Goal: Task Accomplishment & Management: Manage account settings

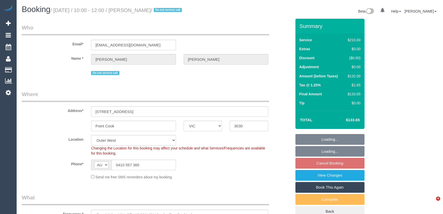
select select "VIC"
select select "180"
select select "number:28"
select select "number:16"
select select "number:19"
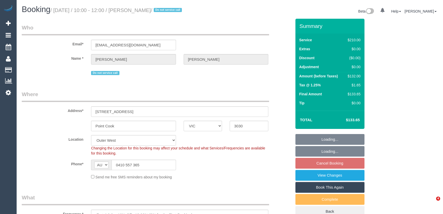
select select "number:24"
select select "number:35"
select select "object:1247"
select select "spot1"
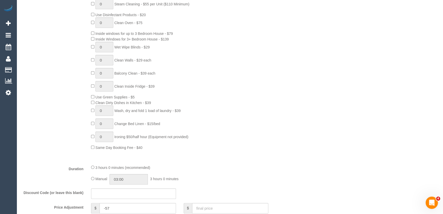
scroll to position [256, 0]
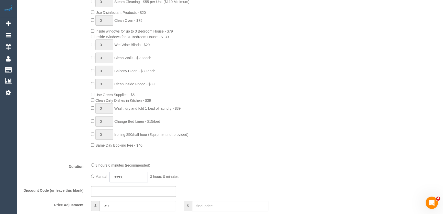
click at [137, 179] on input "03:00" at bounding box center [129, 177] width 38 height 10
click at [124, 152] on li "01:30" at bounding box center [123, 152] width 23 height 7
type input "01:30"
click at [234, 160] on fieldset "What Frequency * One Time Cleaning Weekly - 10% Off - 10.00% (0% for the First …" at bounding box center [157, 113] width 270 height 351
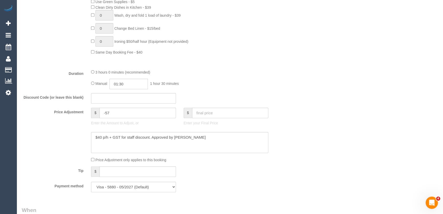
select select "spot10"
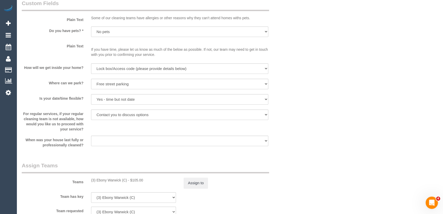
scroll to position [652, 0]
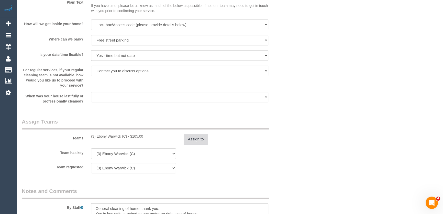
click at [193, 140] on button "Assign to" at bounding box center [196, 139] width 25 height 11
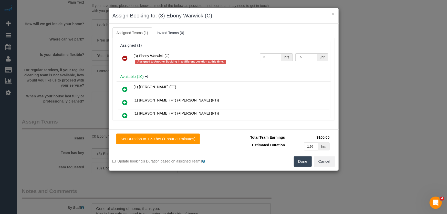
click at [125, 59] on icon at bounding box center [124, 58] width 5 height 6
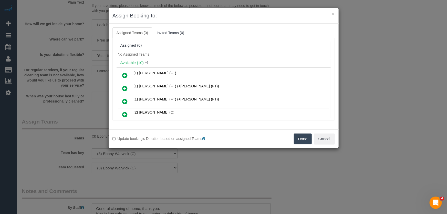
click at [126, 89] on icon at bounding box center [124, 88] width 5 height 6
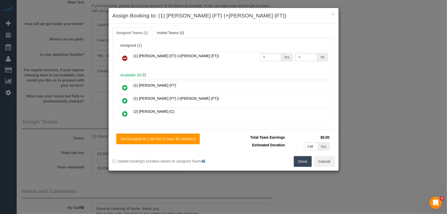
click at [125, 100] on icon at bounding box center [124, 101] width 5 height 6
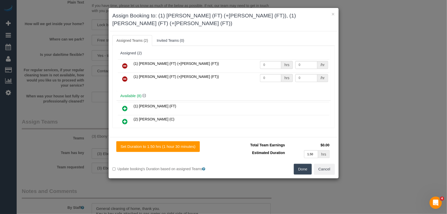
drag, startPoint x: 304, startPoint y: 163, endPoint x: 297, endPoint y: 159, distance: 8.1
click at [304, 164] on button "Done" at bounding box center [303, 169] width 18 height 11
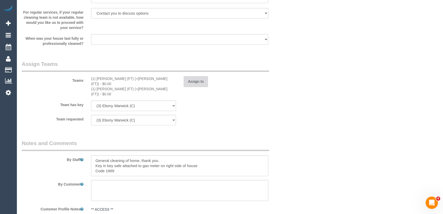
scroll to position [745, 0]
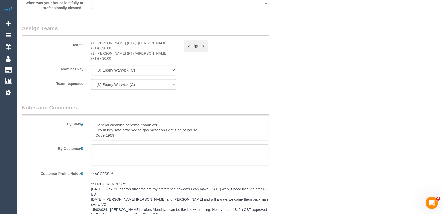
click at [92, 120] on textarea at bounding box center [179, 130] width 177 height 21
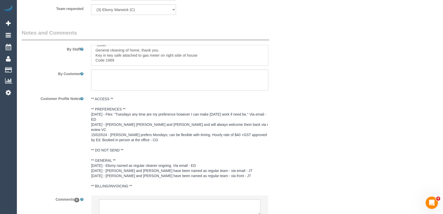
scroll to position [847, 0]
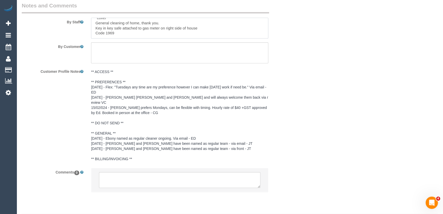
type textarea "*cover* General cleaning of home, thank you. Key in key safe attached to gas me…"
click at [125, 172] on textarea at bounding box center [180, 180] width 162 height 16
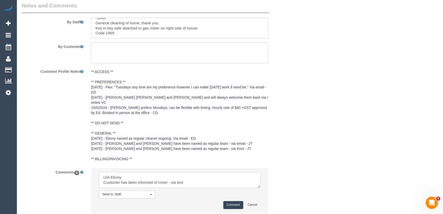
type textarea "U/A Ebony Customer has been informed of cover - via text"
click at [234, 201] on button "Comment" at bounding box center [234, 205] width 20 height 8
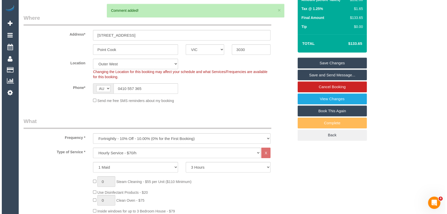
scroll to position [0, 0]
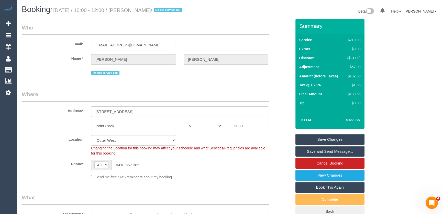
click at [149, 10] on small "/ September 02, 2025 / 10:00 - 12:00 / Lisa McHenry / Do not service call" at bounding box center [116, 10] width 133 height 6
copy small "Lisa McHenry"
click at [345, 138] on link "Save Changes" at bounding box center [330, 139] width 69 height 11
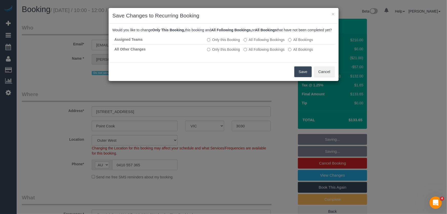
drag, startPoint x: 300, startPoint y: 78, endPoint x: 300, endPoint y: 75, distance: 3.1
click at [300, 77] on button "Save" at bounding box center [302, 71] width 17 height 11
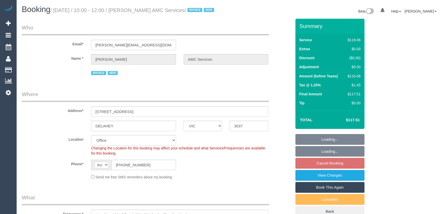
select select "VIC"
select select "number:28"
select select "number:14"
select select "number:18"
select select "number:36"
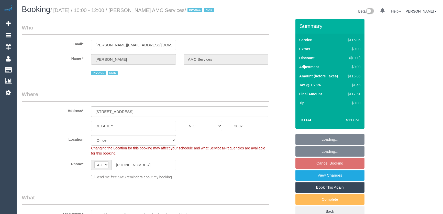
select select "number:35"
select select "number:12"
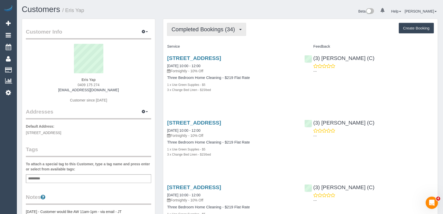
click at [220, 30] on span "Completed Bookings (34)" at bounding box center [205, 29] width 66 height 6
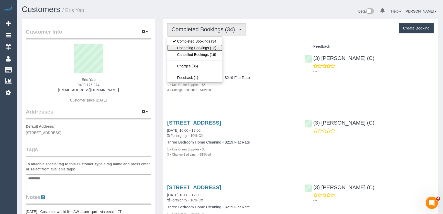
click at [214, 47] on link "Upcoming Bookings (12)" at bounding box center [194, 48] width 55 height 7
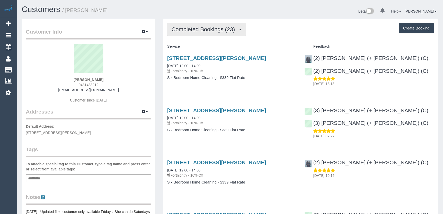
click at [230, 31] on span "Completed Bookings (23)" at bounding box center [205, 29] width 66 height 6
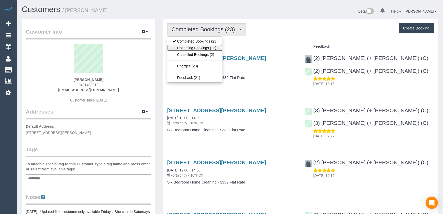
click at [213, 49] on link "Upcoming Bookings (12)" at bounding box center [194, 48] width 55 height 7
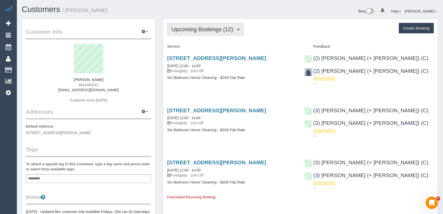
click at [199, 31] on span "Upcoming Bookings (12)" at bounding box center [204, 29] width 64 height 6
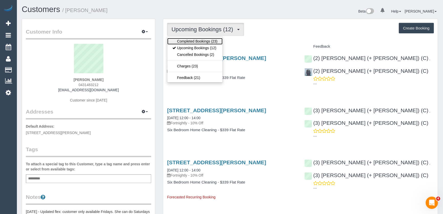
click at [199, 40] on link "Completed Bookings (23)" at bounding box center [194, 41] width 55 height 7
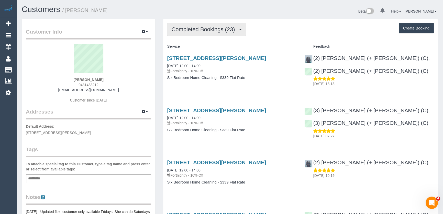
click at [205, 33] on button "Completed Bookings (23)" at bounding box center [206, 29] width 79 height 13
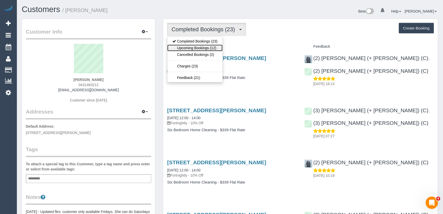
click at [203, 46] on link "Upcoming Bookings (12)" at bounding box center [194, 48] width 55 height 7
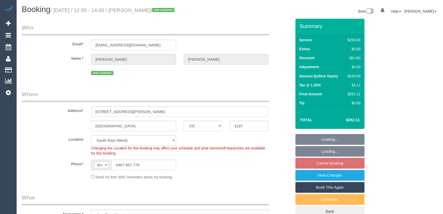
select select "VIC"
select select "number:29"
select select "number:14"
select select "number:19"
select select "number:22"
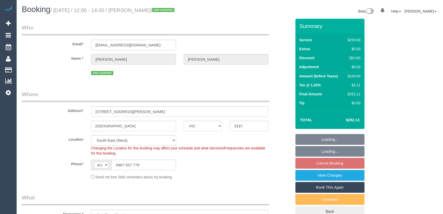
select select "number:34"
select select "number:26"
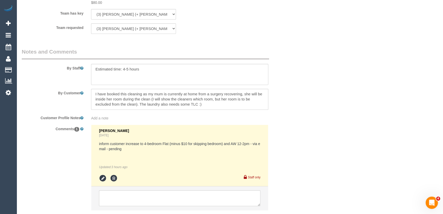
scroll to position [866, 0]
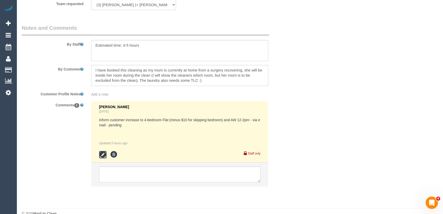
click at [100, 151] on icon at bounding box center [103, 155] width 8 height 8
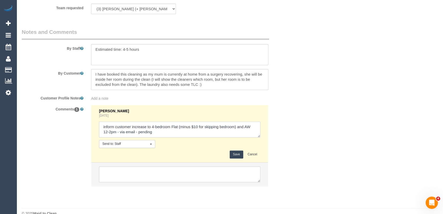
click at [161, 122] on textarea at bounding box center [180, 129] width 162 height 16
type textarea "inform customer increase to 4-bedroom Flat (minus $10 for skipping bedroom) and…"
click at [235, 150] on button "Save" at bounding box center [237, 154] width 14 height 8
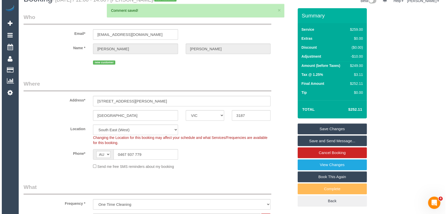
scroll to position [0, 0]
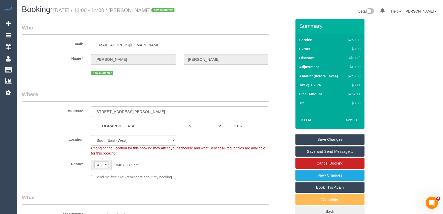
click at [322, 150] on link "Save and Send Message..." at bounding box center [330, 151] width 69 height 11
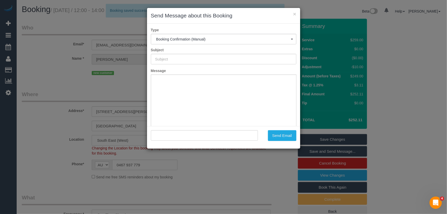
type input "Booking Confirmed"
type input ""Lucy Anderson" <lucyanderson739@gmail.com>"
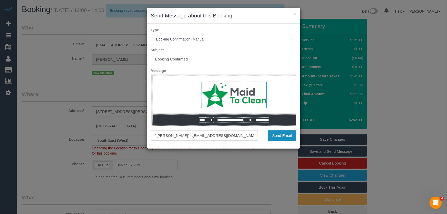
click at [287, 132] on button "Send Email" at bounding box center [282, 135] width 28 height 11
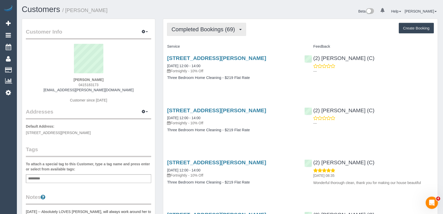
click at [218, 27] on span "Completed Bookings (69)" at bounding box center [205, 29] width 66 height 6
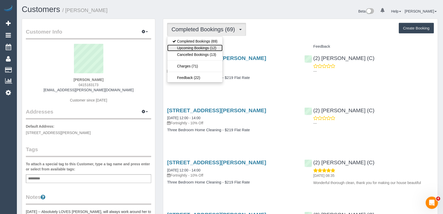
click at [210, 47] on link "Upcoming Bookings (12)" at bounding box center [194, 48] width 55 height 7
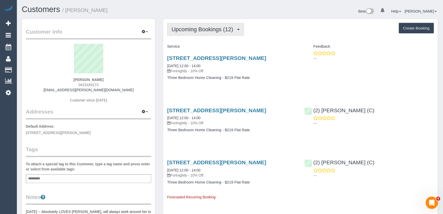
click at [189, 28] on span "Upcoming Bookings (12)" at bounding box center [204, 29] width 64 height 6
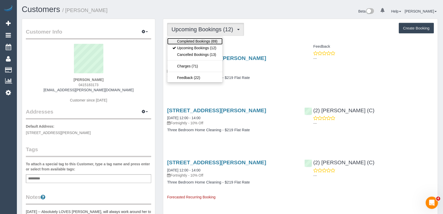
click at [191, 42] on link "Completed Bookings (69)" at bounding box center [194, 41] width 55 height 7
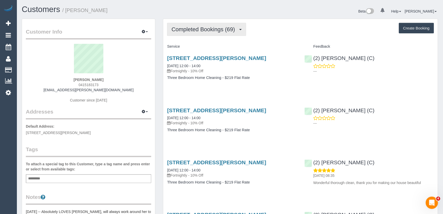
click at [209, 26] on span "Completed Bookings (69)" at bounding box center [205, 29] width 66 height 6
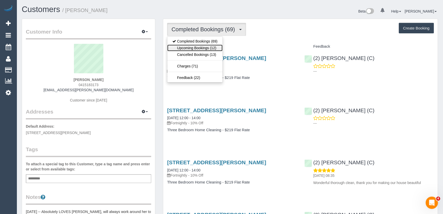
click at [207, 46] on link "Upcoming Bookings (12)" at bounding box center [194, 48] width 55 height 7
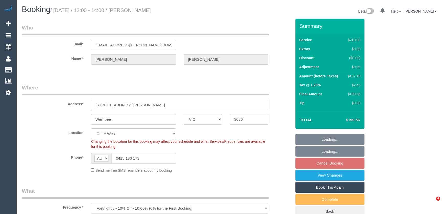
select select "VIC"
select select "string:stripe-pm_1P5xPu2GScqysDRVZKkhYD5n"
select select "number:30"
select select "number:14"
select select "number:18"
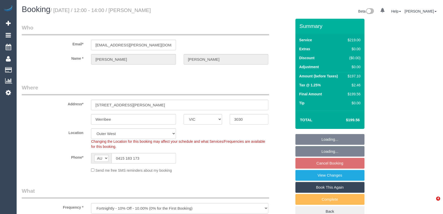
select select "number:36"
select select "number:35"
select select "number:12"
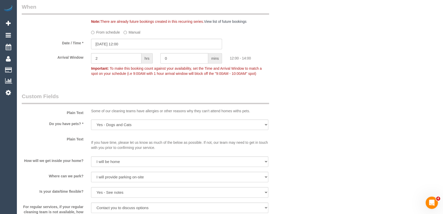
scroll to position [558, 0]
click at [136, 45] on input "[DATE] 12:00" at bounding box center [156, 44] width 131 height 10
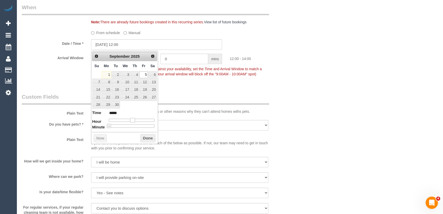
type input "[DATE] 11:00"
type input "*****"
type input "[DATE] 10:00"
type input "*****"
type input "[DATE] 09:00"
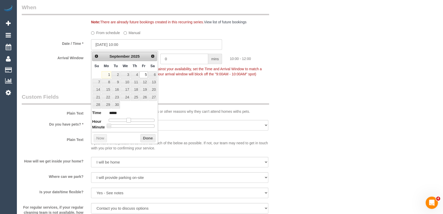
type input "*****"
drag, startPoint x: 132, startPoint y: 119, endPoint x: 125, endPoint y: 120, distance: 6.4
click at [125, 120] on span at bounding box center [126, 120] width 5 height 5
click at [195, 81] on fieldset "When Note: There are already future bookings created in this recurring series. …" at bounding box center [157, 43] width 270 height 79
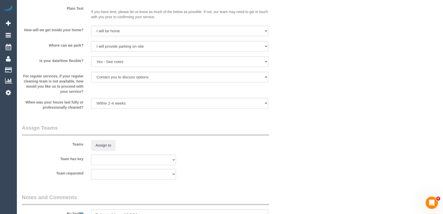
scroll to position [722, 0]
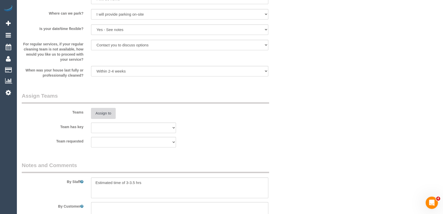
click at [102, 111] on button "Assign to" at bounding box center [103, 113] width 25 height 11
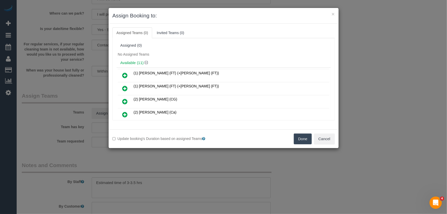
click at [122, 100] on icon at bounding box center [124, 101] width 5 height 6
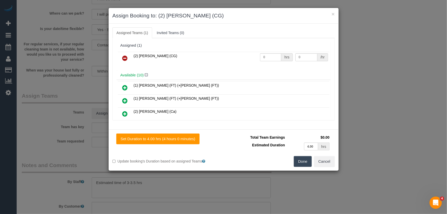
click at [297, 163] on button "Done" at bounding box center [303, 161] width 18 height 11
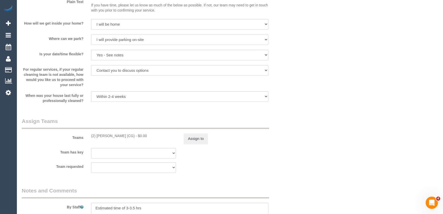
scroll to position [698, 0]
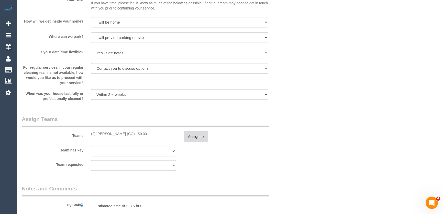
click at [201, 138] on button "Assign to" at bounding box center [196, 136] width 25 height 11
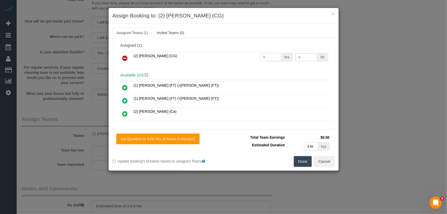
click at [266, 56] on input "0" at bounding box center [270, 57] width 21 height 8
type input "1"
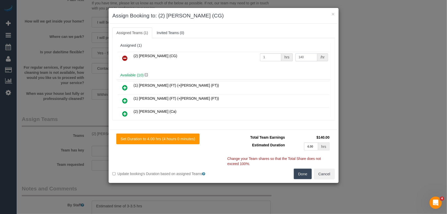
type input "140"
click at [302, 172] on button "Done" at bounding box center [303, 173] width 18 height 11
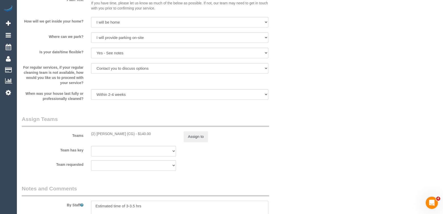
click at [136, 208] on textarea at bounding box center [179, 210] width 177 height 21
click at [95, 206] on textarea at bounding box center [179, 210] width 177 height 21
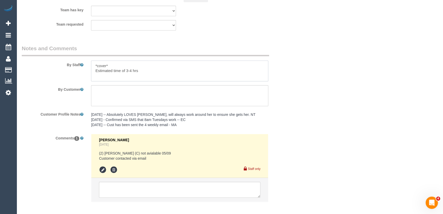
scroll to position [863, 0]
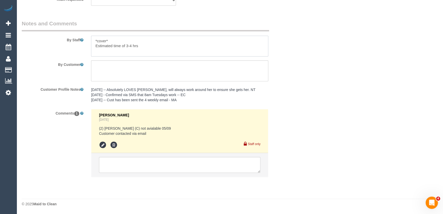
type textarea "*cover* Estimated time of 3-4 hrs"
click at [131, 159] on textarea at bounding box center [180, 165] width 162 height 16
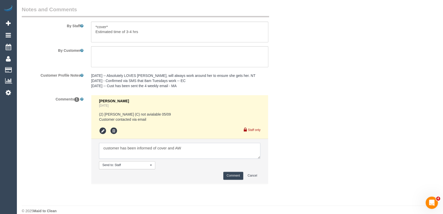
scroll to position [884, 0]
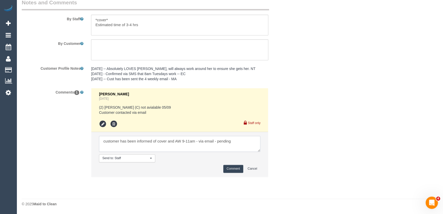
type textarea "customer has been informed of cover and AW 9-11am - via email - pending"
click at [231, 167] on button "Comment" at bounding box center [234, 169] width 20 height 8
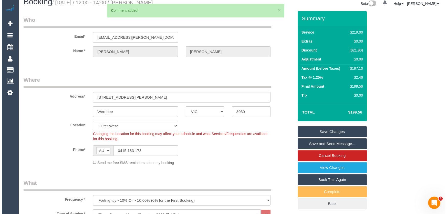
scroll to position [0, 0]
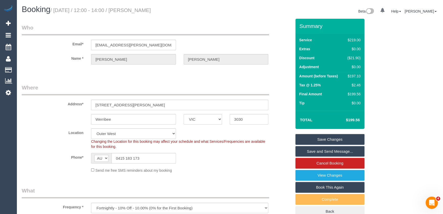
click at [148, 7] on small "/ September 05, 2025 / 12:00 - 14:00 / Kathryn Williams" at bounding box center [100, 10] width 101 height 6
copy small "Kathryn Williams"
click at [162, 47] on input "2014kathryn.williams@gmail.com" at bounding box center [133, 45] width 85 height 10
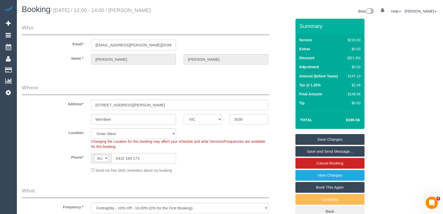
click at [162, 47] on input "2014kathryn.williams@gmail.com" at bounding box center [133, 45] width 85 height 10
click at [321, 137] on link "Save Changes" at bounding box center [330, 139] width 69 height 11
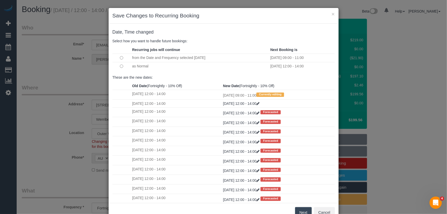
click at [304, 208] on button "Next" at bounding box center [303, 212] width 17 height 11
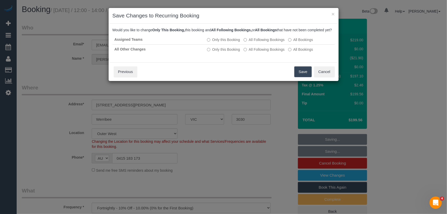
click at [305, 77] on button "Save" at bounding box center [302, 71] width 17 height 11
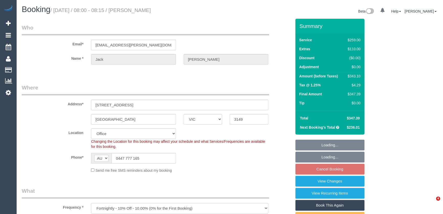
select select "VIC"
select select "number:30"
select select "number:14"
select select "number:19"
select select "number:24"
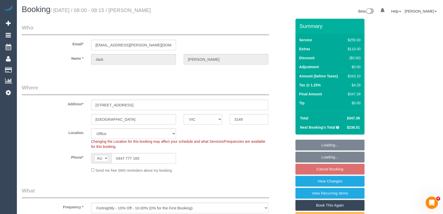
select select "number:33"
select select "number:11"
select select "object:831"
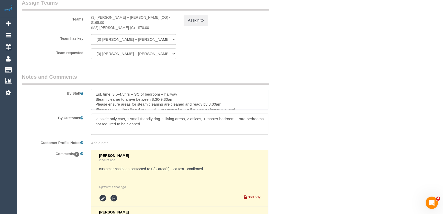
click at [168, 94] on textarea at bounding box center [179, 99] width 177 height 21
click at [230, 101] on textarea at bounding box center [179, 99] width 177 height 21
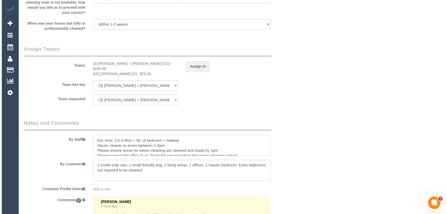
scroll to position [768, 0]
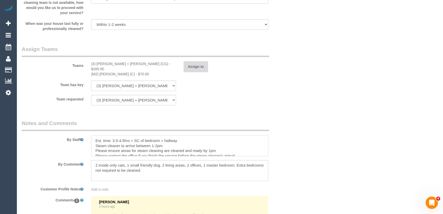
type textarea "Est. time: 3.5-4.5hrs + SC of bedroom + hallway Steam cleaner to arrive between…"
click at [199, 66] on button "Assign to" at bounding box center [196, 66] width 25 height 11
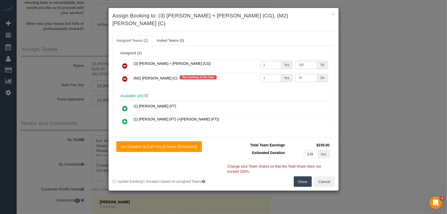
click at [124, 76] on icon at bounding box center [124, 79] width 5 height 6
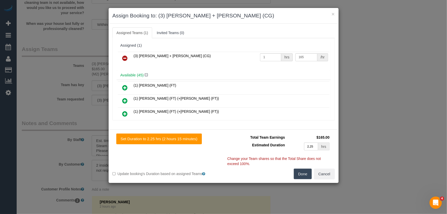
scroll to position [2439, 0]
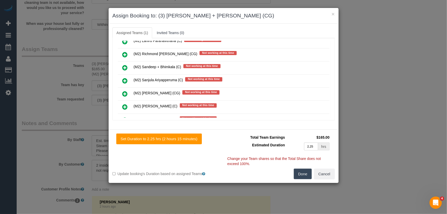
click at [124, 130] on icon at bounding box center [124, 133] width 5 height 6
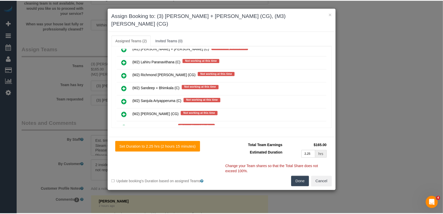
scroll to position [2452, 0]
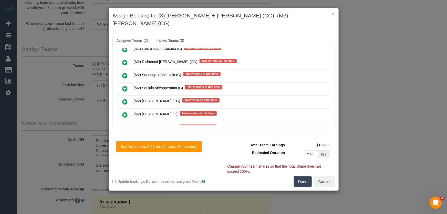
click at [300, 176] on button "Done" at bounding box center [303, 181] width 18 height 11
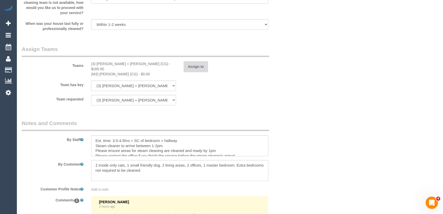
click at [200, 65] on button "Assign to" at bounding box center [196, 66] width 25 height 11
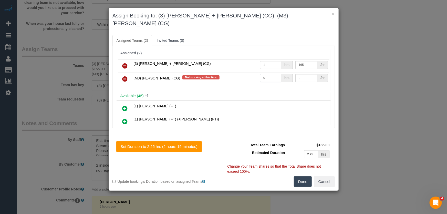
click at [269, 74] on input "0" at bounding box center [270, 78] width 21 height 8
type input "1"
type input "85"
click at [308, 176] on button "Done" at bounding box center [303, 181] width 18 height 11
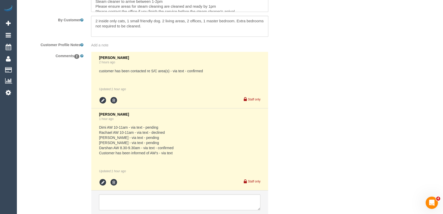
scroll to position [945, 0]
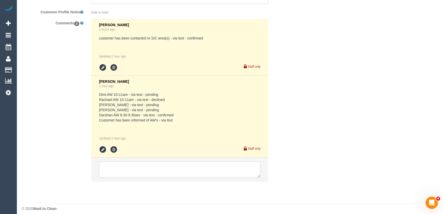
click at [105, 166] on textarea at bounding box center [180, 169] width 162 height 16
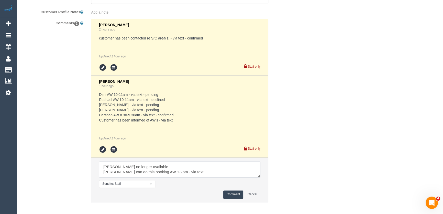
scroll to position [2, 0]
type textarea "Darshan no longer available Adnan can do this booking AW 1-2pm - via text Custo…"
click at [234, 190] on button "Comment" at bounding box center [234, 194] width 20 height 8
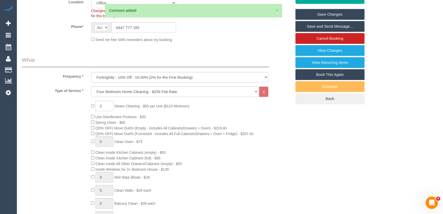
scroll to position [0, 0]
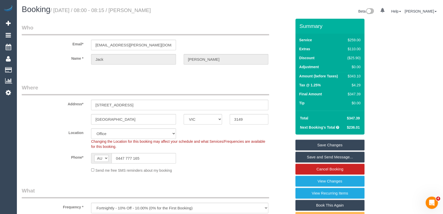
click at [146, 10] on small "/ September 02, 2025 / 08:00 - 08:15 / Jack Baumgarten" at bounding box center [100, 10] width 101 height 6
copy small "Jack Baumgarten"
click at [143, 156] on input "0447 777 165" at bounding box center [144, 158] width 65 height 10
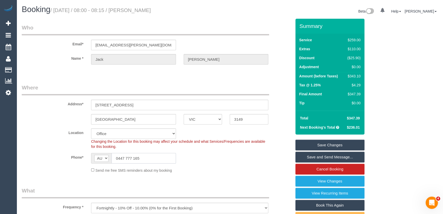
click at [144, 156] on input "0447 777 165" at bounding box center [144, 158] width 65 height 10
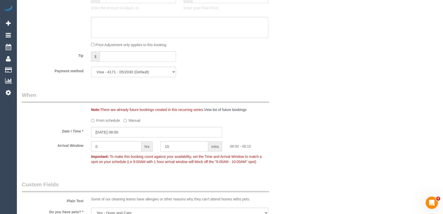
scroll to position [535, 0]
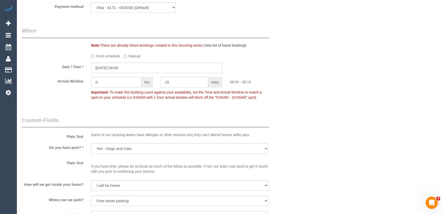
click at [103, 78] on input "0" at bounding box center [116, 82] width 50 height 10
type input "2"
click at [179, 81] on input "15" at bounding box center [185, 82] width 48 height 10
click at [310, 123] on div "Who Email* jack.c.baumgarten@gmail.com Name * Jack Baumgarten Where Address* 43…" at bounding box center [230, 72] width 417 height 1176
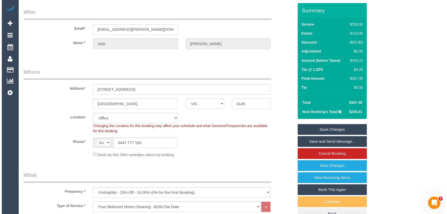
scroll to position [0, 0]
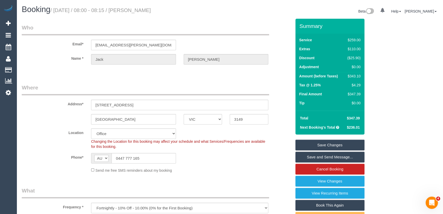
click at [324, 145] on link "Save Changes" at bounding box center [330, 145] width 69 height 11
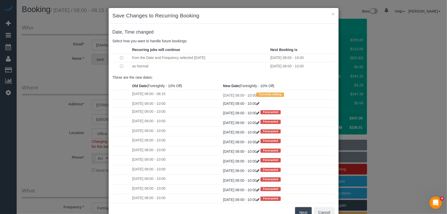
click at [295, 210] on button "Next" at bounding box center [303, 212] width 17 height 11
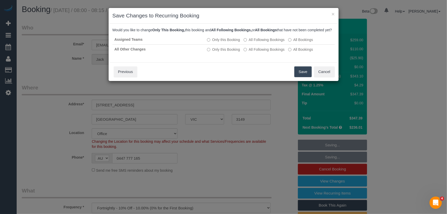
click at [299, 77] on button "Save" at bounding box center [302, 71] width 17 height 11
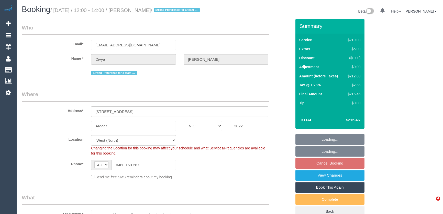
select select "VIC"
select select "number:28"
select select "number:14"
select select "number:18"
select select "number:25"
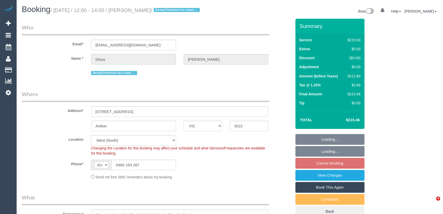
select select "number:34"
select select "number:13"
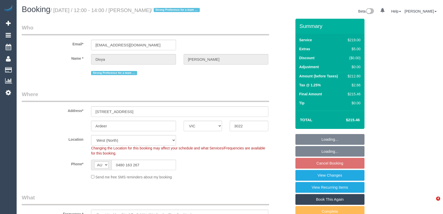
scroll to position [140, 0]
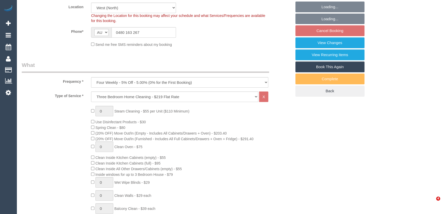
select select "object:1368"
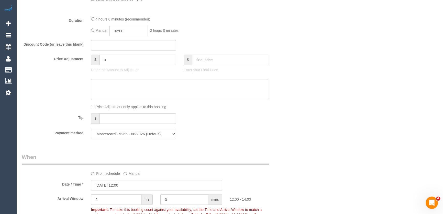
scroll to position [372, 0]
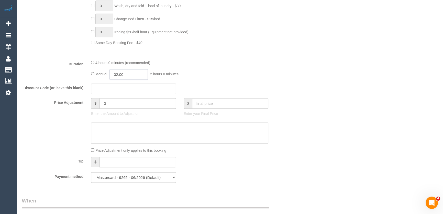
click at [130, 80] on input "02:00" at bounding box center [129, 74] width 38 height 10
click at [122, 109] on li "03:00" at bounding box center [123, 110] width 23 height 7
type input "03:00"
click at [215, 90] on fieldset "What Frequency * One Time Cleaning Weekly - 10% Off - 10.00% (0% for the First …" at bounding box center [157, 3] width 270 height 365
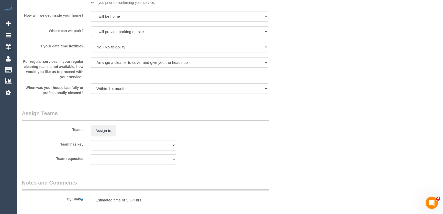
scroll to position [745, 0]
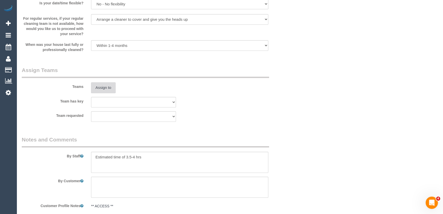
click at [103, 93] on button "Assign to" at bounding box center [103, 87] width 25 height 11
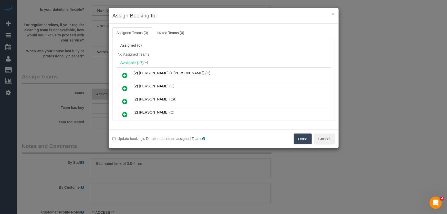
scroll to position [1219, 0]
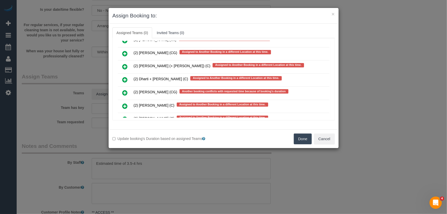
click at [123, 103] on icon at bounding box center [124, 106] width 5 height 6
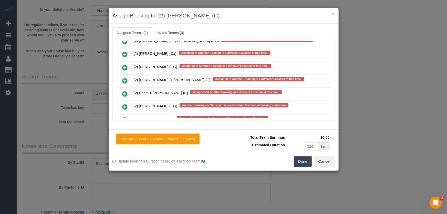
scroll to position [1233, 0]
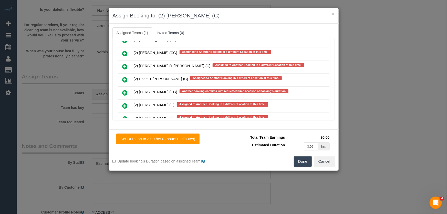
click at [306, 166] on button "Done" at bounding box center [303, 161] width 18 height 11
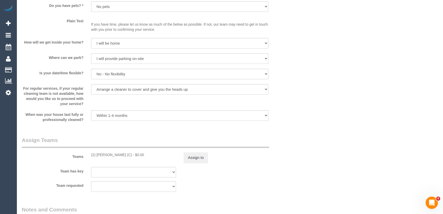
scroll to position [745, 0]
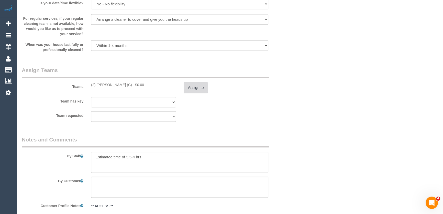
click at [193, 93] on button "Assign to" at bounding box center [196, 87] width 25 height 11
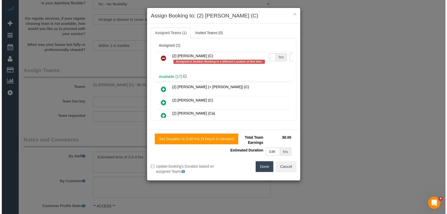
scroll to position [738, 0]
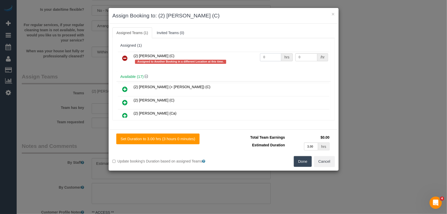
click at [267, 57] on input "0" at bounding box center [270, 57] width 21 height 8
type input "1"
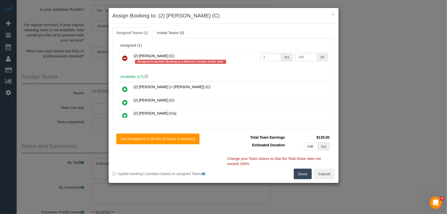
type input "135"
click at [301, 172] on button "Done" at bounding box center [303, 173] width 18 height 11
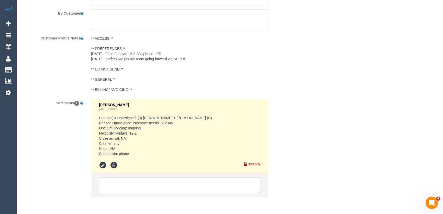
scroll to position [939, 0]
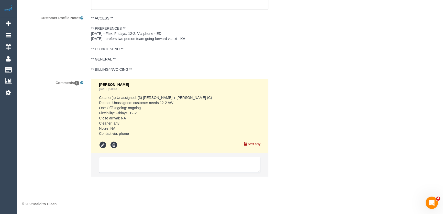
click at [143, 163] on textarea at bounding box center [180, 165] width 162 height 16
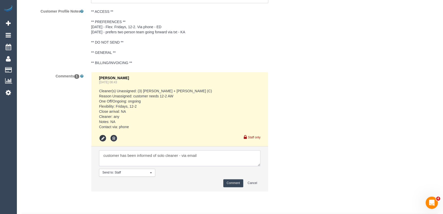
type textarea "customer has been informed of solo cleaner - via email"
click at [238, 187] on button "Comment" at bounding box center [234, 183] width 20 height 8
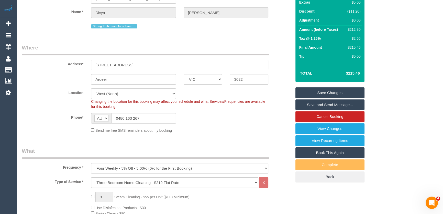
scroll to position [0, 0]
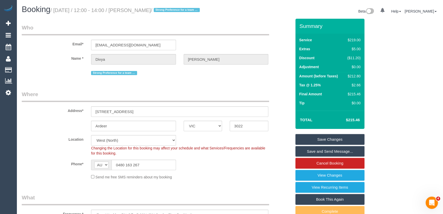
click at [145, 10] on small "/ September 05, 2025 / 12:00 - 14:00 / Divya Tatapudi / Strong Preference for a…" at bounding box center [125, 10] width 151 height 6
copy small "Divya Tatapudi"
drag, startPoint x: 327, startPoint y: 145, endPoint x: 374, endPoint y: 126, distance: 50.2
click at [328, 145] on link "Save Changes" at bounding box center [330, 139] width 69 height 11
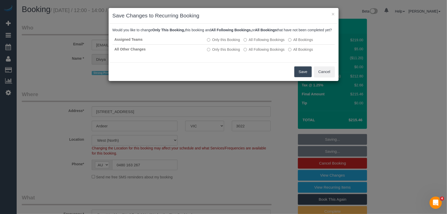
click at [304, 77] on button "Save" at bounding box center [302, 71] width 17 height 11
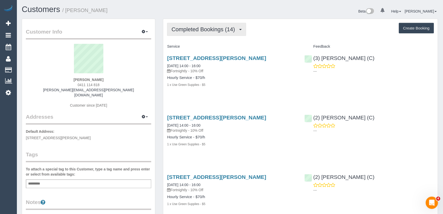
click at [201, 27] on span "Completed Bookings (14)" at bounding box center [205, 29] width 66 height 6
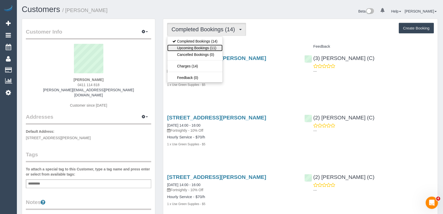
click at [202, 46] on link "Upcoming Bookings (11)" at bounding box center [194, 48] width 55 height 7
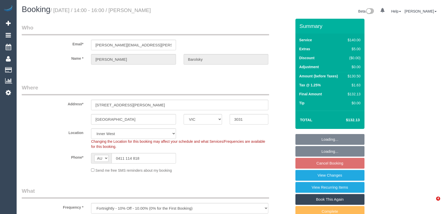
select select "VIC"
select select "number:27"
select select "number:14"
select select "number:19"
select select "number:22"
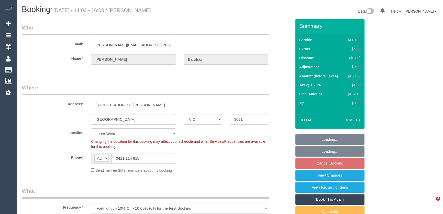
select select "number:34"
select select "number:11"
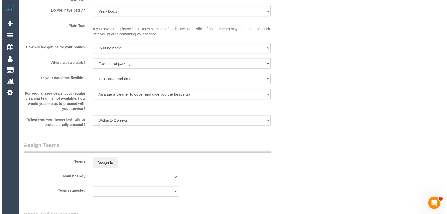
scroll to position [675, 0]
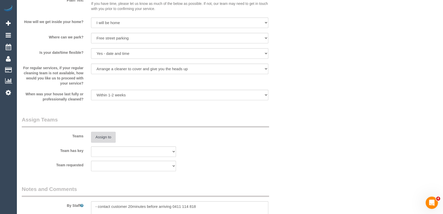
click at [107, 136] on button "Assign to" at bounding box center [103, 137] width 25 height 11
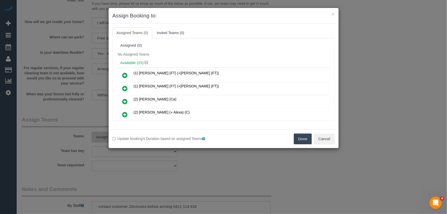
scroll to position [186, 0]
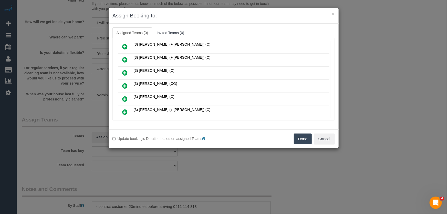
click at [123, 83] on icon at bounding box center [124, 86] width 5 height 6
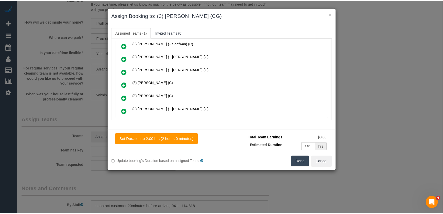
scroll to position [198, 0]
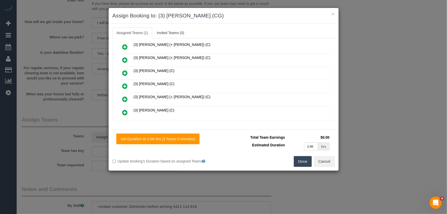
click at [307, 165] on button "Done" at bounding box center [303, 161] width 18 height 11
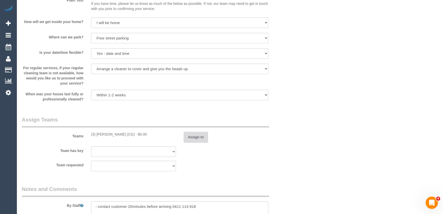
click at [200, 133] on button "Assign to" at bounding box center [196, 137] width 25 height 11
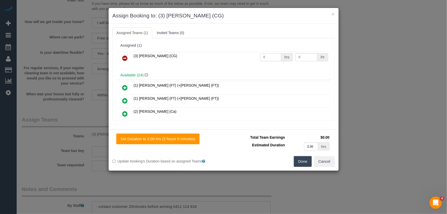
click at [266, 56] on input "0" at bounding box center [270, 57] width 21 height 8
type input "2"
type input "39.5"
click at [301, 162] on button "Done" at bounding box center [303, 161] width 18 height 11
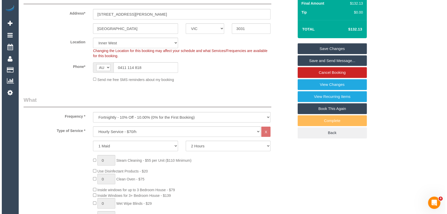
scroll to position [0, 0]
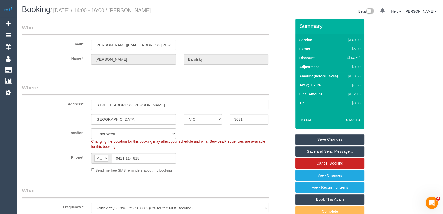
click at [151, 9] on small "/ September 05, 2025 / 14:00 - 16:00 / Vanessa Barolsky" at bounding box center [100, 10] width 101 height 6
copy small "Vanessa Barolsky"
click at [318, 137] on link "Save Changes" at bounding box center [330, 139] width 69 height 11
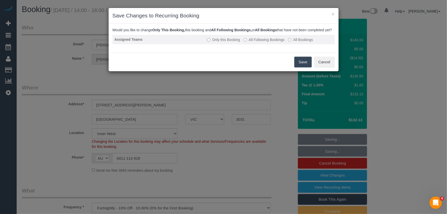
click at [264, 42] on label "All Following Bookings" at bounding box center [264, 39] width 41 height 5
click at [303, 67] on button "Save" at bounding box center [302, 62] width 17 height 11
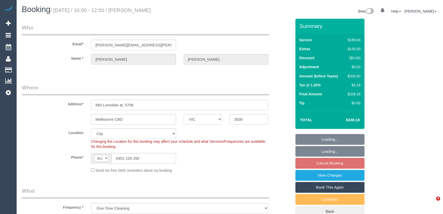
select select "VIC"
select select "string:stripe-pm_1S2MI92GScqysDRVoNcvtpzM"
select select "number:28"
select select "number:14"
select select "number:20"
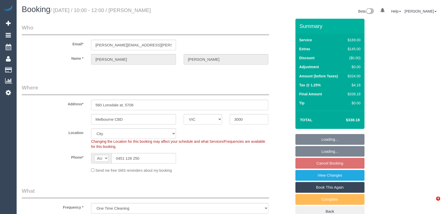
select select "number:22"
select select "number:33"
select select "number:26"
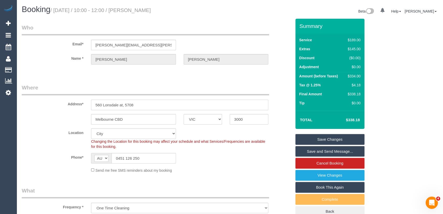
click at [146, 107] on input "560 Lonsdale at, 5708" at bounding box center [179, 105] width 177 height 10
click at [146, 106] on input "560 Lonsdale at, 5708" at bounding box center [179, 105] width 177 height 10
click at [144, 104] on input "560 Lonsdale at, 5708" at bounding box center [179, 105] width 177 height 10
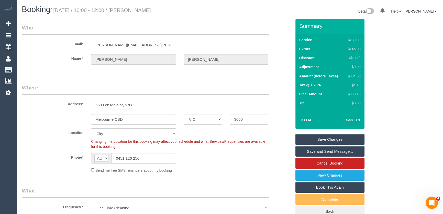
click at [144, 104] on input "560 Lonsdale at, 5708" at bounding box center [179, 105] width 177 height 10
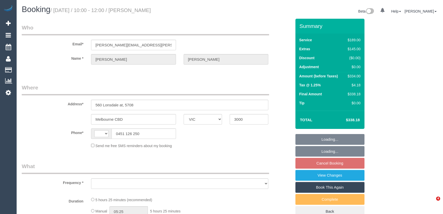
select select "VIC"
select select "string:stripe-pm_1S2MI92GScqysDRVoNcvtpzM"
select select "number:28"
select select "number:14"
select select "number:20"
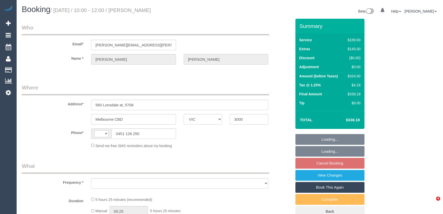
select select "number:22"
select select "number:33"
select select "number:26"
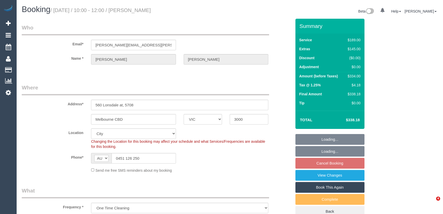
select select "string:AU"
select select "object:1177"
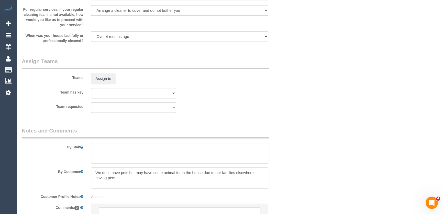
scroll to position [798, 0]
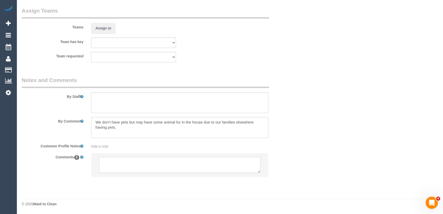
click at [111, 159] on textarea at bounding box center [180, 165] width 162 height 16
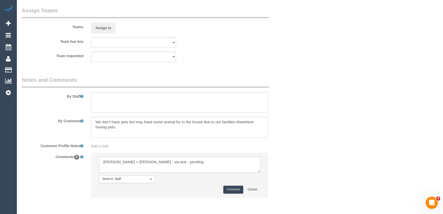
type textarea "Karina + Darly - via text - pending"
click at [230, 190] on button "Comment" at bounding box center [234, 189] width 20 height 8
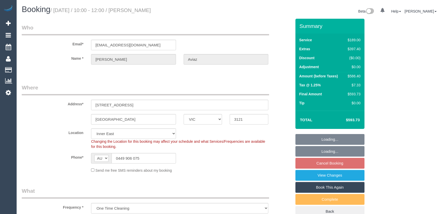
select select "VIC"
select select "string:stripe-pm_1S0cG42GScqysDRVvNIBSbv8"
select select "number:28"
select select "number:14"
select select "number:19"
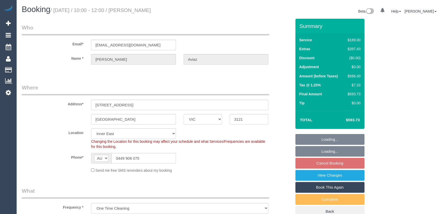
select select "number:25"
select select "VIC"
select select "string:stripe-pm_1S0cG42GScqysDRVvNIBSbv8"
select select "number:28"
select select "number:14"
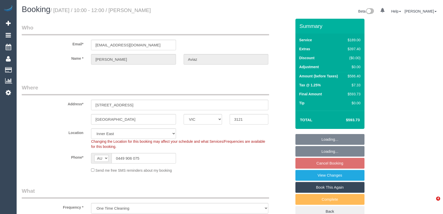
select select "number:19"
select select "number:25"
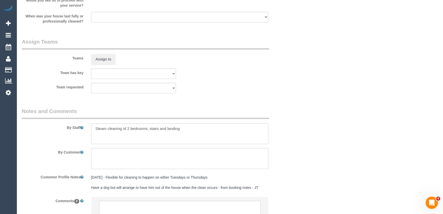
scroll to position [811, 0]
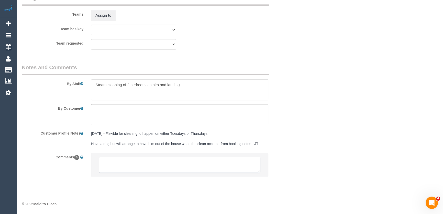
click at [120, 159] on textarea at bounding box center [180, 165] width 162 height 16
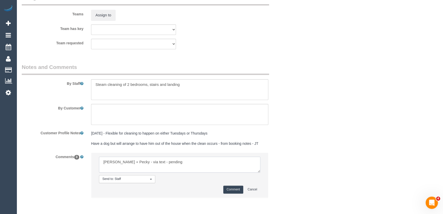
type textarea "Daniel + Pecky - via text - pending"
click at [234, 188] on button "Comment" at bounding box center [234, 189] width 20 height 8
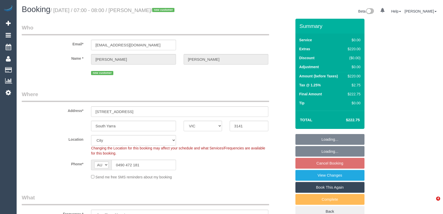
select select "VIC"
select select "object:1148"
select select "string:stripe-pm_1S0Cgb2GScqysDRVUrqPZ9a3"
select select "number:28"
select select "number:14"
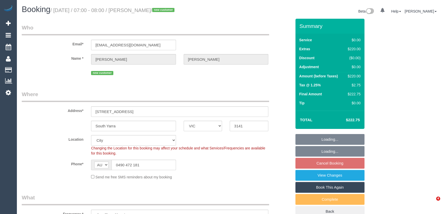
select select "number:19"
select select "number:24"
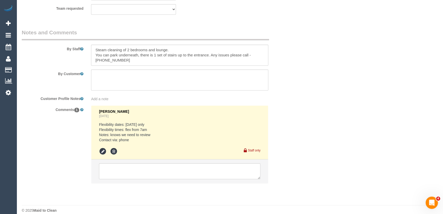
scroll to position [691, 0]
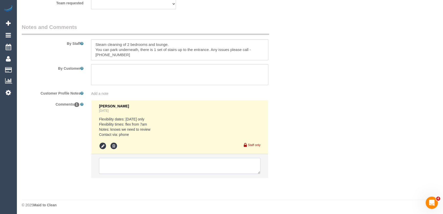
click at [136, 166] on textarea at bounding box center [180, 166] width 162 height 16
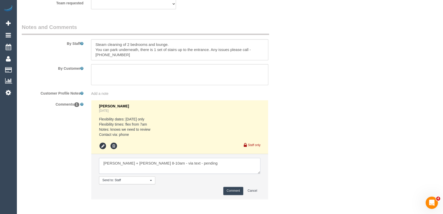
type textarea "Daniel + Pecky Aw 8-10am - via text - pending"
click at [233, 191] on button "Comment" at bounding box center [234, 191] width 20 height 8
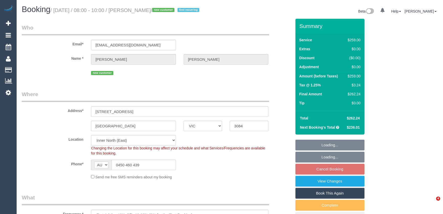
select select "VIC"
select select "number:27"
select select "number:14"
select select "number:18"
select select "number:22"
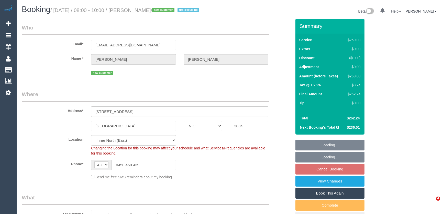
select select "number:34"
select select "number:26"
select select "object:1500"
select select "string:stripe-pm_1S1yj82GScqysDRVGqEdqDKy"
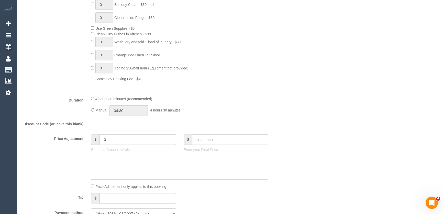
scroll to position [372, 0]
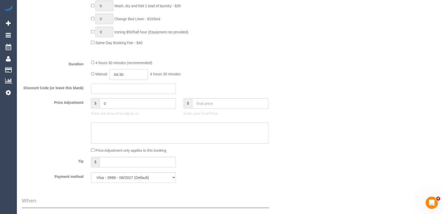
click at [129, 79] on input "04:30" at bounding box center [129, 74] width 38 height 10
type input "02:30"
click at [120, 97] on li "02:30" at bounding box center [123, 98] width 23 height 7
click at [248, 92] on div "Discount Code (or leave this blank)" at bounding box center [157, 88] width 278 height 11
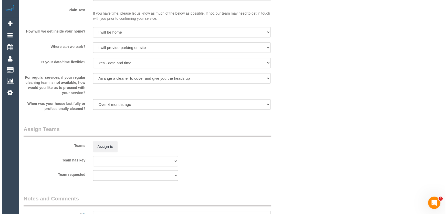
scroll to position [722, 0]
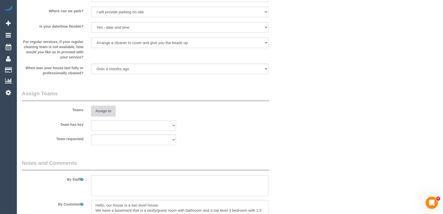
click at [104, 116] on button "Assign to" at bounding box center [103, 110] width 25 height 11
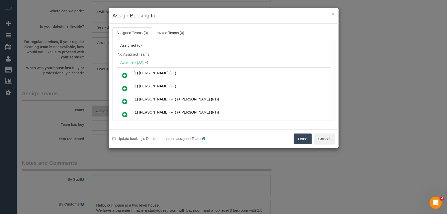
scroll to position [314, 0]
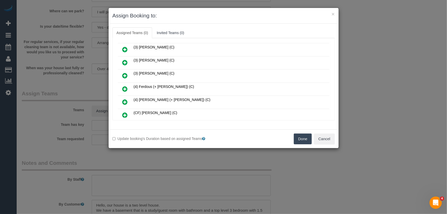
click at [125, 86] on icon at bounding box center [124, 89] width 5 height 6
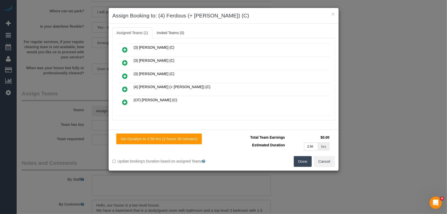
click at [125, 86] on icon at bounding box center [124, 89] width 5 height 6
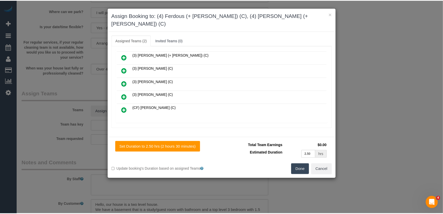
scroll to position [339, 0]
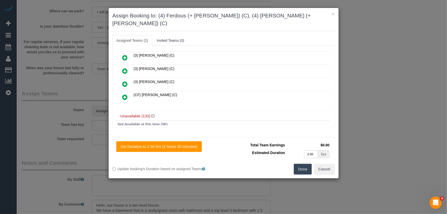
drag, startPoint x: 301, startPoint y: 160, endPoint x: 296, endPoint y: 159, distance: 4.9
click at [301, 164] on button "Done" at bounding box center [303, 169] width 18 height 11
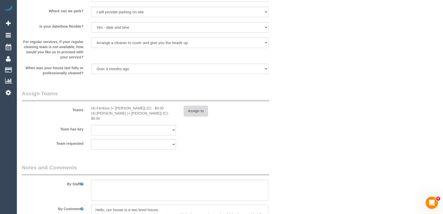
click at [195, 116] on button "Assign to" at bounding box center [196, 110] width 25 height 11
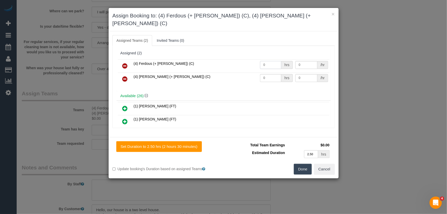
click at [266, 61] on input "0" at bounding box center [270, 65] width 21 height 8
type input "1"
type input "82.5"
click at [267, 74] on input "0" at bounding box center [270, 78] width 21 height 8
type input "1"
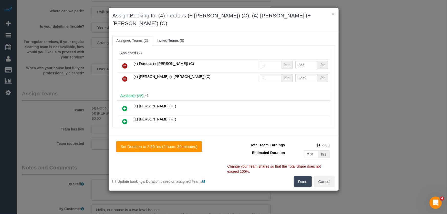
type input "82.5"
click at [303, 176] on button "Done" at bounding box center [303, 181] width 18 height 11
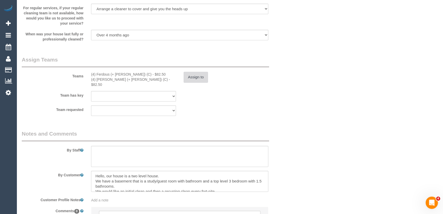
scroll to position [768, 0]
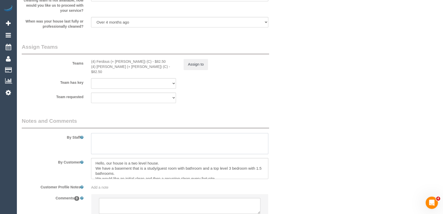
click at [113, 143] on textarea at bounding box center [179, 143] width 177 height 21
type textarea "Estimated time: 4-5 hours"
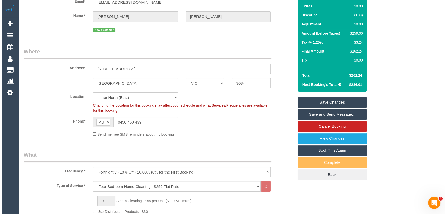
scroll to position [0, 0]
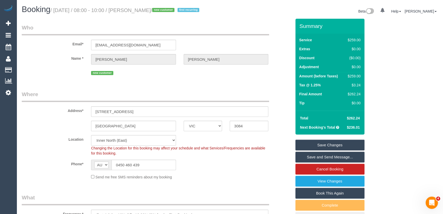
click at [147, 11] on small "/ September 05, 2025 / 08:00 - 10:00 / Martha de Lange / new customer first rec…" at bounding box center [125, 10] width 151 height 6
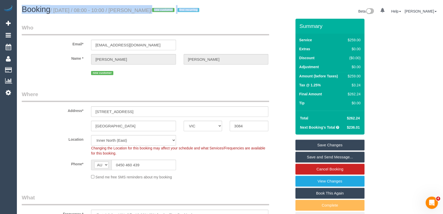
click at [147, 11] on small "/ September 05, 2025 / 08:00 - 10:00 / Martha de Lange / new customer first rec…" at bounding box center [125, 10] width 151 height 6
click at [149, 14] on h1 "Booking / September 05, 2025 / 08:00 - 10:00 / Martha de Lange / new customer f…" at bounding box center [124, 9] width 205 height 9
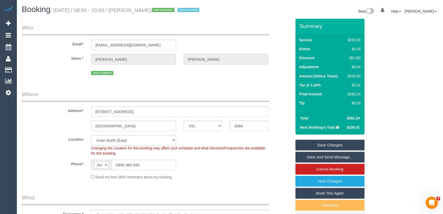
click at [152, 11] on small "/ September 05, 2025 / 08:00 - 10:00 / Martha de Lange / new customer first rec…" at bounding box center [125, 10] width 151 height 6
copy small "[PERSON_NAME]"
click at [316, 162] on link "Save and Send Message..." at bounding box center [330, 157] width 69 height 11
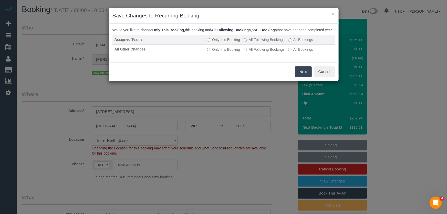
click at [256, 42] on label "All Following Bookings" at bounding box center [264, 39] width 41 height 5
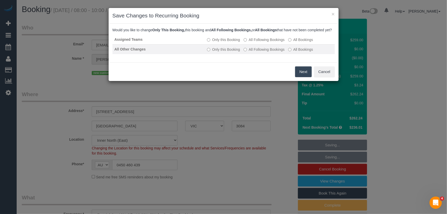
click at [257, 52] on label "All Following Bookings" at bounding box center [264, 49] width 41 height 5
click at [303, 77] on button "Save" at bounding box center [302, 71] width 17 height 11
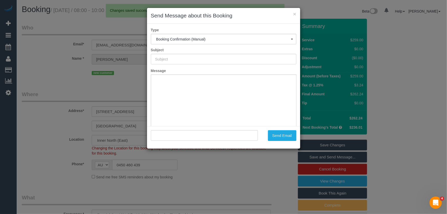
type input "Booking Confirmed"
type input ""Martha de Lange" <mdelangester@gmail.com>"
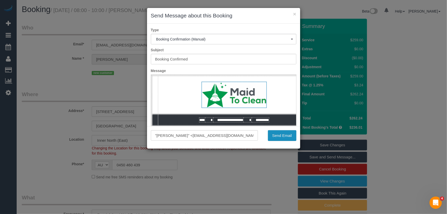
click at [279, 138] on button "Send Email" at bounding box center [282, 135] width 28 height 11
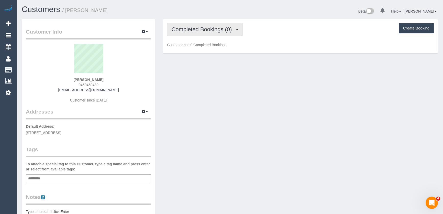
click at [209, 33] on button "Completed Bookings (0)" at bounding box center [205, 29] width 76 height 13
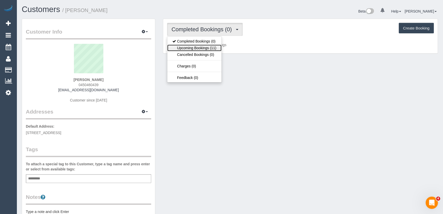
click at [205, 47] on link "Upcoming Bookings (11)" at bounding box center [194, 48] width 54 height 7
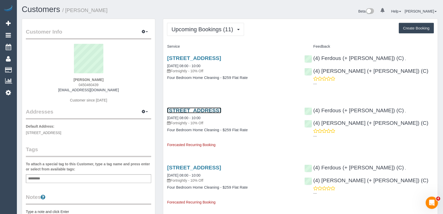
click at [208, 109] on link "[STREET_ADDRESS]" at bounding box center [194, 110] width 54 height 6
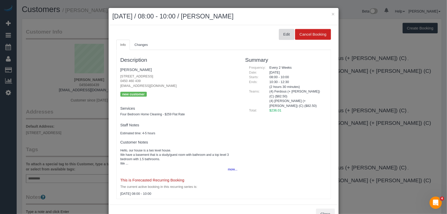
click at [281, 33] on button "Edit" at bounding box center [286, 34] width 15 height 11
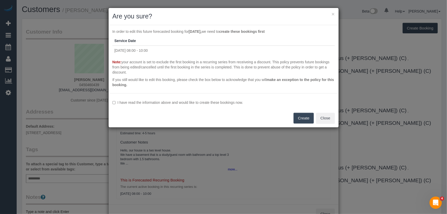
click at [165, 104] on label "I have read the information above and would like to create these bookings now." at bounding box center [223, 102] width 222 height 5
click at [306, 118] on button "Create" at bounding box center [303, 118] width 20 height 11
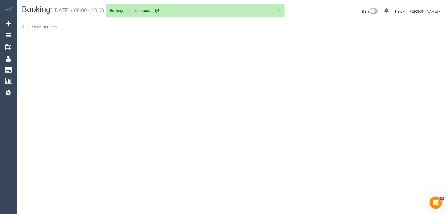
select select "VIC"
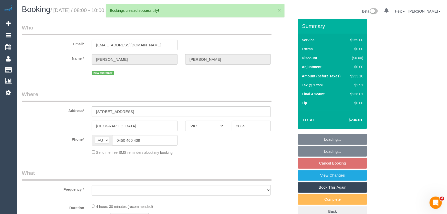
select select "string:AU"
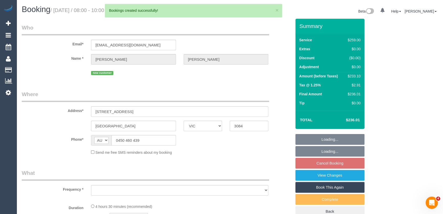
select select "string:stripe-pm_1S1yj82GScqysDRVGqEdqDKy"
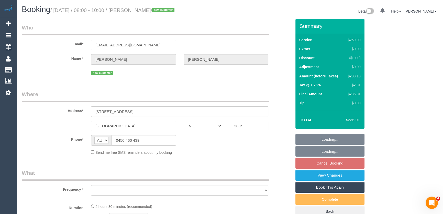
select select "number:27"
select select "number:14"
select select "number:18"
select select "number:22"
select select "number:34"
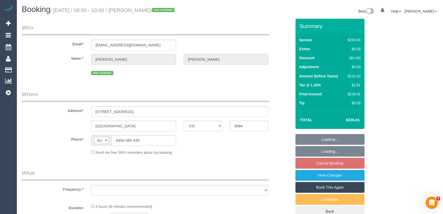
select select "number:26"
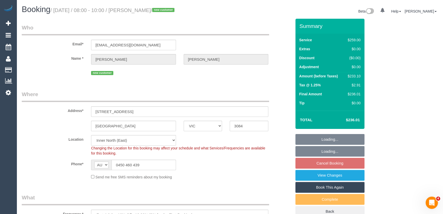
select select "object:1546"
select select "spot2"
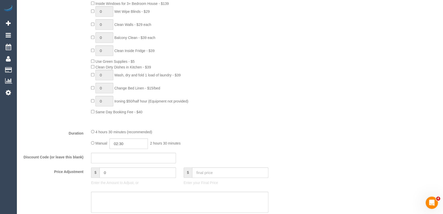
scroll to position [326, 0]
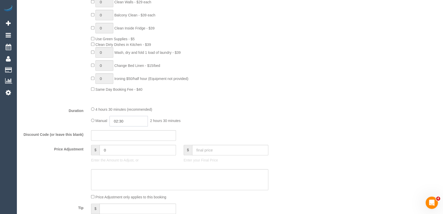
click at [135, 121] on input "02:30" at bounding box center [129, 121] width 38 height 10
type input "02:15"
click at [250, 116] on div "4 hours 30 minutes (recommended) Manual 02:15 2 hours 15 minutes" at bounding box center [179, 116] width 185 height 20
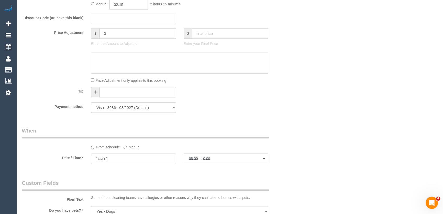
select select "spot44"
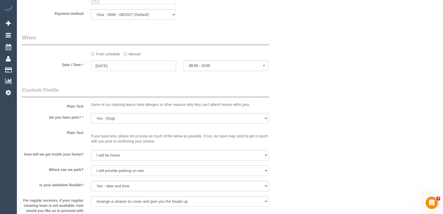
select select "spot86"
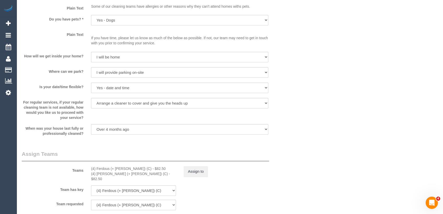
scroll to position [675, 0]
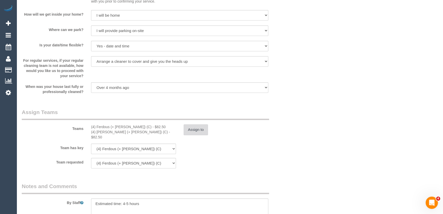
click at [192, 133] on button "Assign to" at bounding box center [196, 129] width 25 height 11
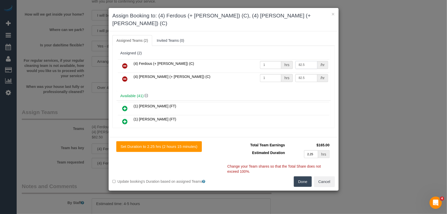
click at [303, 61] on input "82.5" at bounding box center [306, 65] width 22 height 8
type input "75"
click at [306, 74] on input "82.5" at bounding box center [306, 78] width 22 height 8
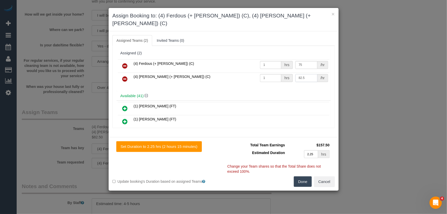
click at [306, 74] on input "82.5" at bounding box center [306, 78] width 22 height 8
type input "75"
click at [303, 176] on button "Done" at bounding box center [303, 181] width 18 height 11
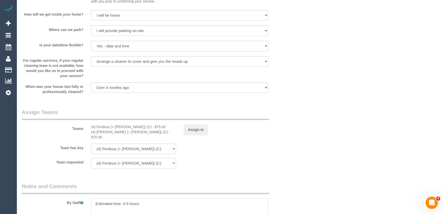
click at [128, 199] on textarea at bounding box center [179, 208] width 177 height 21
type textarea "Estimated time: 3.5-4.5 hours"
click at [262, 160] on div "Team requested (4) Ferdous (+ Forkan) (C) (4) Forkan (+ Ferdous) (C) (0) Office…" at bounding box center [157, 163] width 278 height 10
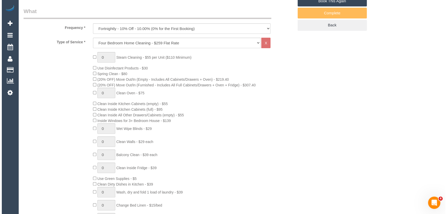
scroll to position [0, 0]
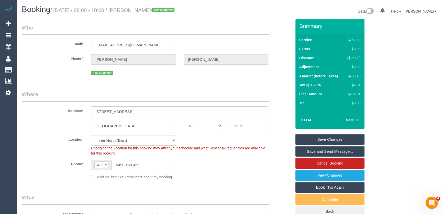
click at [330, 138] on link "Save Changes" at bounding box center [330, 139] width 69 height 11
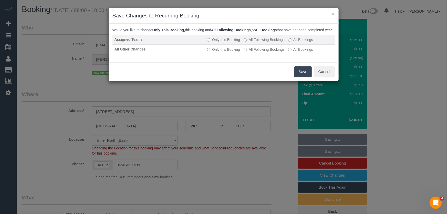
click at [260, 42] on label "All Following Bookings" at bounding box center [264, 39] width 41 height 5
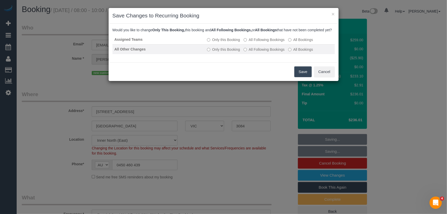
click at [260, 52] on label "All Following Bookings" at bounding box center [264, 49] width 41 height 5
click at [303, 77] on button "Save" at bounding box center [302, 71] width 17 height 11
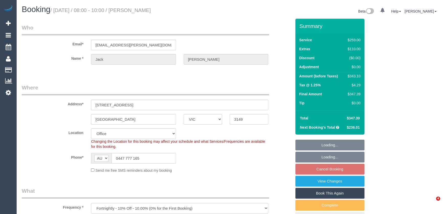
select select "VIC"
select select "number:30"
select select "number:14"
select select "number:19"
select select "number:24"
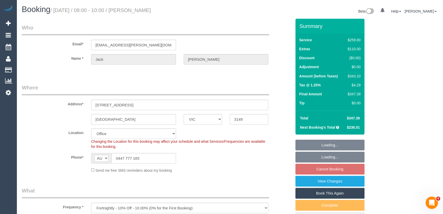
select select "number:33"
select select "number:11"
select select "object:755"
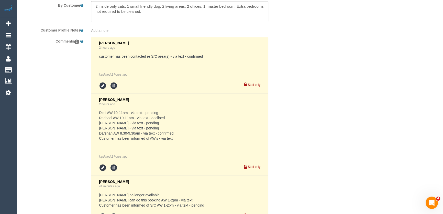
scroll to position [994, 0]
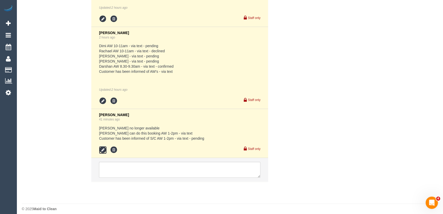
click at [103, 146] on icon at bounding box center [103, 150] width 8 height 8
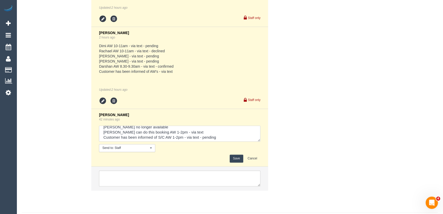
scroll to position [5, 0]
click at [225, 133] on textarea at bounding box center [180, 133] width 162 height 16
type textarea "Darshan no longer available Adnan can do this booking AW 1-2pm - via text Custo…"
click at [234, 154] on button "Save" at bounding box center [237, 158] width 14 height 8
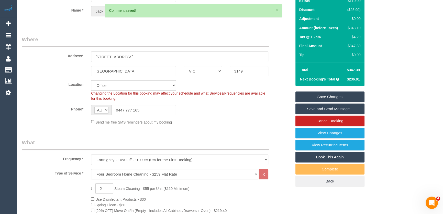
scroll to position [0, 0]
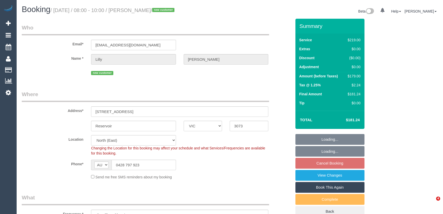
select select "VIC"
select select "number:27"
select select "number:15"
select select "number:18"
select select "number:24"
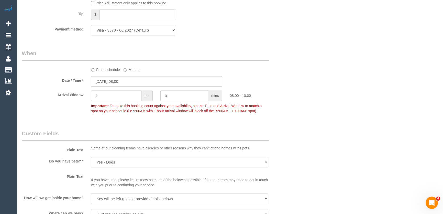
scroll to position [512, 0]
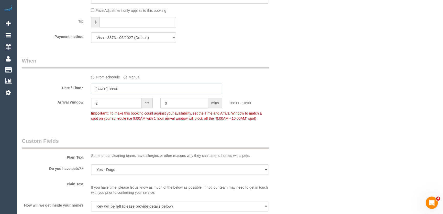
click at [134, 88] on input "[DATE] 08:00" at bounding box center [156, 88] width 131 height 10
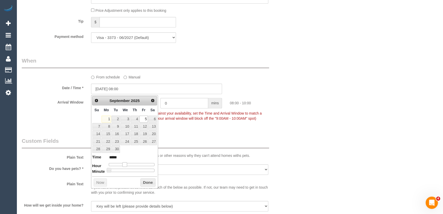
type input "[DATE] 09:00"
type input "*****"
type input "[DATE] 10:00"
type input "*****"
type input "[DATE] 11:00"
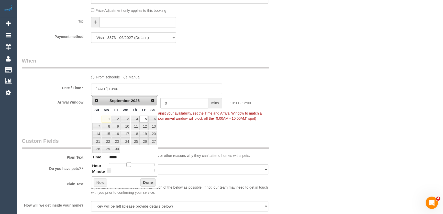
type input "*****"
type input "[DATE] 12:00"
type input "*****"
type input "[DATE] 13:00"
type input "*****"
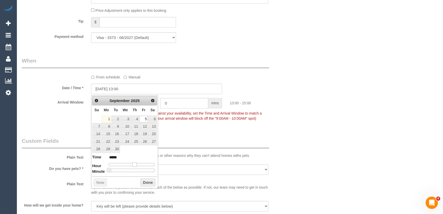
drag, startPoint x: 125, startPoint y: 164, endPoint x: 135, endPoint y: 164, distance: 10.0
click at [135, 164] on span at bounding box center [134, 164] width 5 height 5
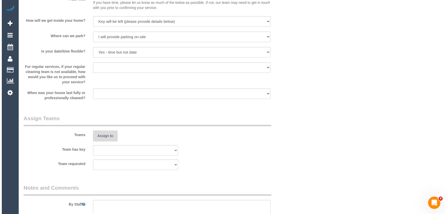
scroll to position [722, 0]
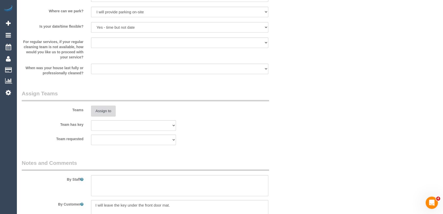
click at [104, 112] on button "Assign to" at bounding box center [103, 110] width 25 height 11
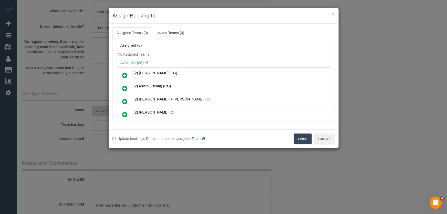
scroll to position [263, 0]
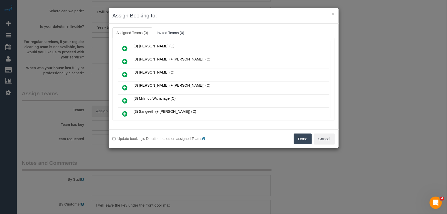
click at [125, 84] on icon at bounding box center [124, 87] width 5 height 6
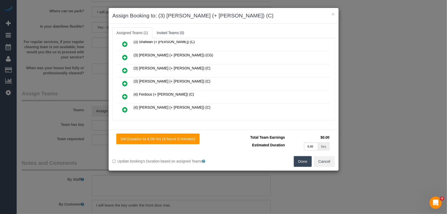
click at [125, 80] on icon at bounding box center [124, 83] width 5 height 6
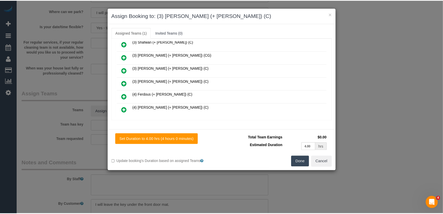
scroll to position [357, 0]
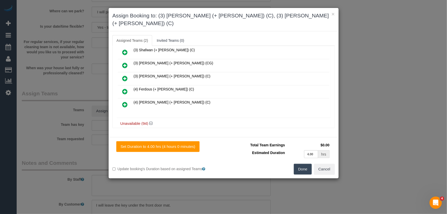
click at [303, 164] on button "Done" at bounding box center [303, 169] width 18 height 11
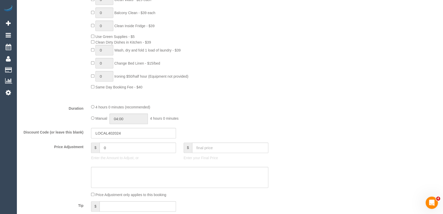
scroll to position [349, 0]
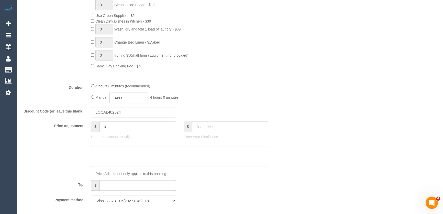
click at [136, 98] on input "04:00" at bounding box center [129, 97] width 38 height 10
type input "02:00"
click at [123, 128] on li "02:00" at bounding box center [123, 125] width 23 height 7
click at [200, 100] on div "Manual 02:00 2 hours 0 minutes" at bounding box center [179, 97] width 177 height 10
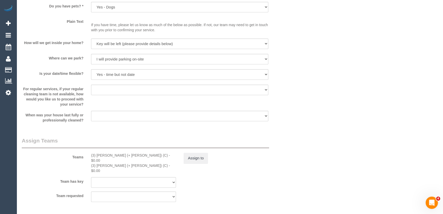
scroll to position [722, 0]
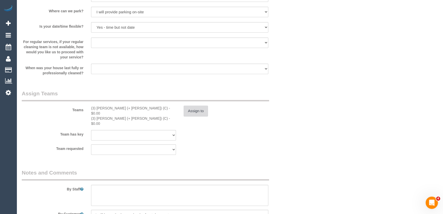
click at [200, 108] on button "Assign to" at bounding box center [196, 110] width 25 height 11
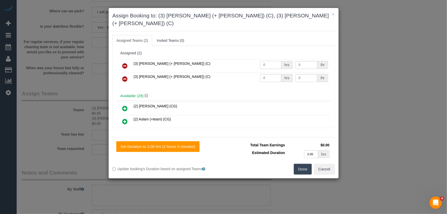
click at [269, 61] on input "0" at bounding box center [270, 65] width 21 height 8
type input "1"
type input "70"
click at [271, 74] on input "0" at bounding box center [270, 78] width 21 height 8
type input "1"
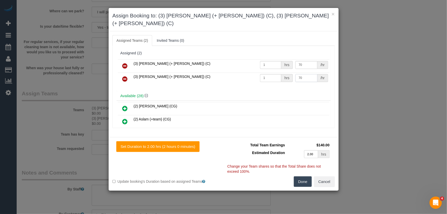
type input "70"
drag, startPoint x: 308, startPoint y: 171, endPoint x: 267, endPoint y: 170, distance: 40.7
click at [307, 176] on button "Done" at bounding box center [303, 181] width 18 height 11
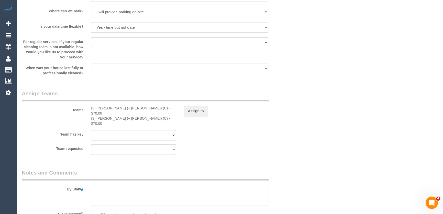
click at [137, 185] on textarea at bounding box center [179, 195] width 177 height 21
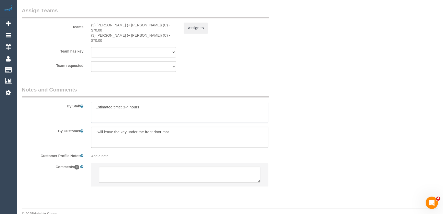
type textarea "Estimated time: 3-4 hours"
click at [140, 166] on textarea at bounding box center [180, 174] width 162 height 16
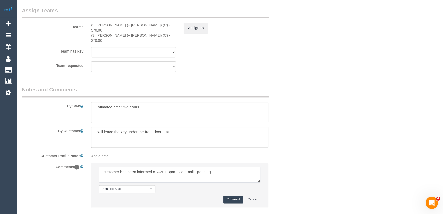
type textarea "customer has been informed of AW 1-3pm - via email - pending"
click at [229, 195] on button "Comment" at bounding box center [234, 199] width 20 height 8
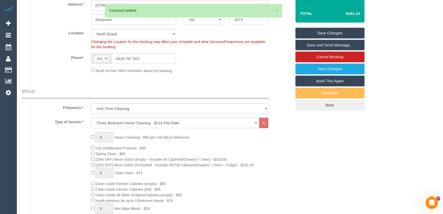
scroll to position [0, 0]
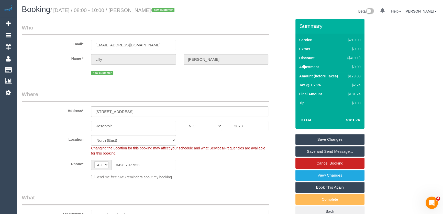
click at [146, 10] on small "/ September 05, 2025 / 08:00 - 10:00 / Lilly Edwards / new customer" at bounding box center [113, 10] width 126 height 6
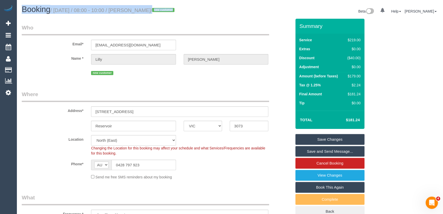
click at [145, 18] on div "Booking / September 05, 2025 / 08:00 - 10:00 / Lilly Edwards / new customer Bet…" at bounding box center [230, 12] width 424 height 14
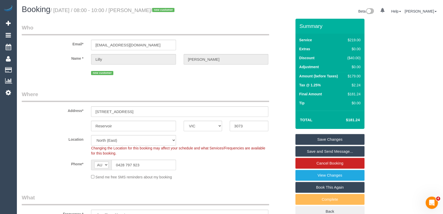
click at [145, 9] on small "/ September 05, 2025 / 08:00 - 10:00 / Lilly Edwards / new customer" at bounding box center [113, 10] width 126 height 6
copy small "Lilly Edwards"
click at [135, 47] on input "lillymae@live.com.au" at bounding box center [133, 45] width 85 height 10
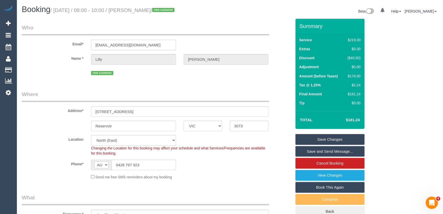
click at [135, 47] on input "lillymae@live.com.au" at bounding box center [133, 45] width 85 height 10
click at [330, 138] on link "Save Changes" at bounding box center [330, 139] width 69 height 11
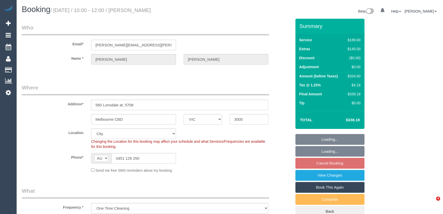
select select "VIC"
select select "string:stripe-pm_1S2MI92GScqysDRVoNcvtpzM"
select select "number:28"
select select "number:14"
select select "number:20"
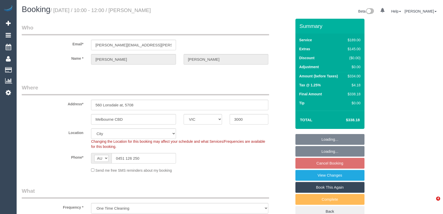
select select "number:22"
select select "number:33"
select select "number:26"
select select "object:1212"
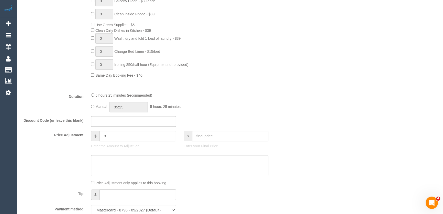
scroll to position [372, 0]
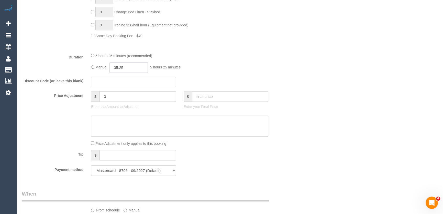
click at [145, 71] on input "05:25" at bounding box center [129, 67] width 38 height 10
click at [134, 109] on div "00:00 00:30 01:00 01:30 02:00 02:30 03:00 03:30 04:00 04:30 05:00 05:30 06:00 0…" at bounding box center [123, 93] width 23 height 38
click at [123, 88] on li "03:30" at bounding box center [123, 91] width 23 height 7
click at [128, 69] on input "03:30" at bounding box center [129, 67] width 38 height 10
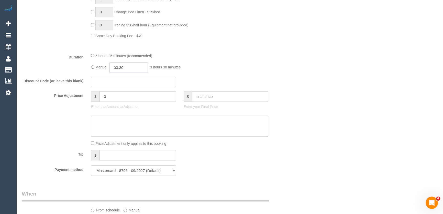
scroll to position [40, 0]
type input "03:15"
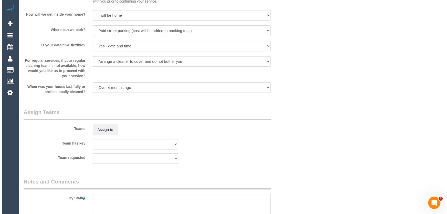
scroll to position [698, 0]
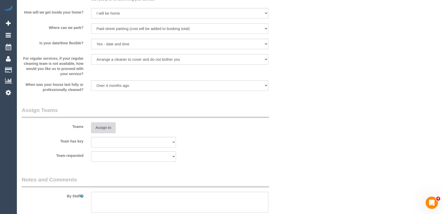
click at [103, 125] on button "Assign to" at bounding box center [103, 127] width 25 height 11
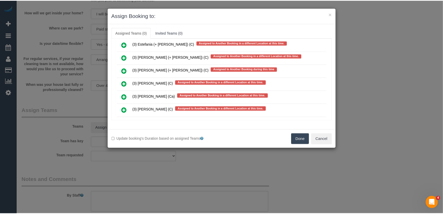
scroll to position [925, 0]
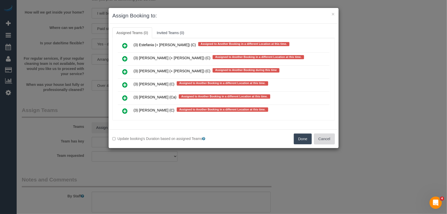
click at [323, 140] on button "Cancel" at bounding box center [324, 138] width 21 height 11
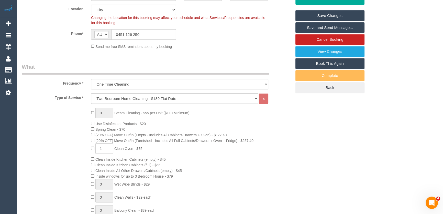
scroll to position [93, 0]
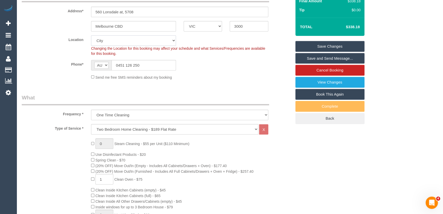
click at [114, 40] on select "Office [GEOGRAPHIC_DATA] (North) East (South) [GEOGRAPHIC_DATA] (East) [GEOGRAP…" at bounding box center [133, 40] width 85 height 10
select select "50"
click at [91, 35] on select "Office [GEOGRAPHIC_DATA] (North) East (South) [GEOGRAPHIC_DATA] (East) [GEOGRAP…" at bounding box center [133, 40] width 85 height 10
click at [206, 71] on sui-booking-location "Location [GEOGRAPHIC_DATA] (North) East (South) [GEOGRAPHIC_DATA] (East) [GEOGR…" at bounding box center [157, 57] width 270 height 45
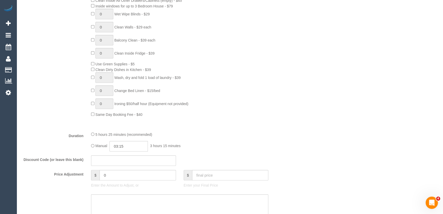
select select "object:3115"
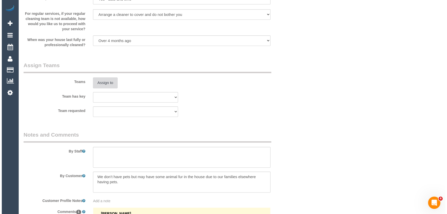
scroll to position [745, 0]
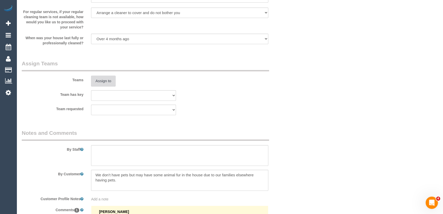
click at [105, 82] on button "Assign to" at bounding box center [103, 81] width 25 height 11
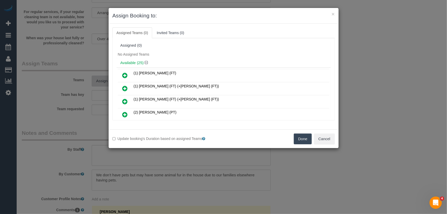
scroll to position [1505, 0]
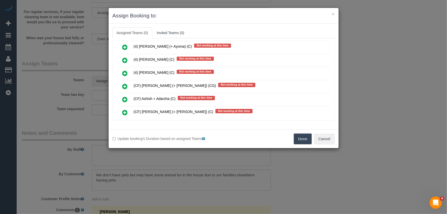
click at [123, 109] on icon at bounding box center [124, 112] width 5 height 6
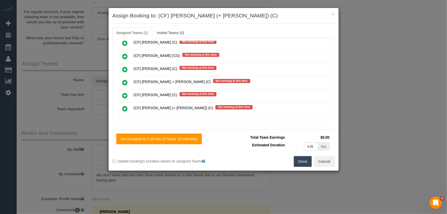
click at [124, 105] on icon at bounding box center [124, 108] width 5 height 6
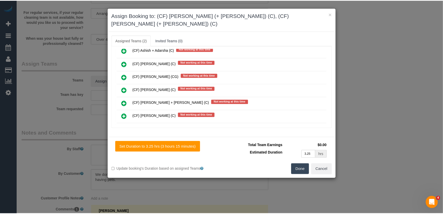
scroll to position [1599, 0]
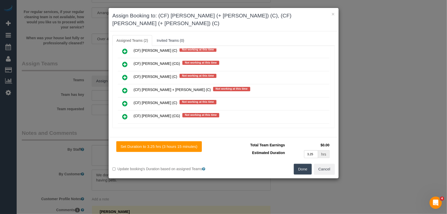
click at [302, 164] on button "Done" at bounding box center [303, 169] width 18 height 11
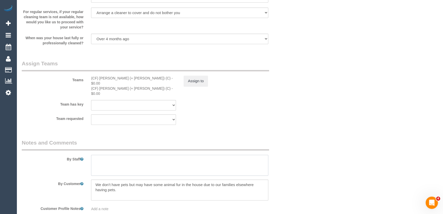
click at [121, 158] on textarea at bounding box center [179, 165] width 177 height 21
type textarea "Estimated time: 5.5-6.5 hours"
click at [199, 84] on button "Assign to" at bounding box center [196, 81] width 25 height 11
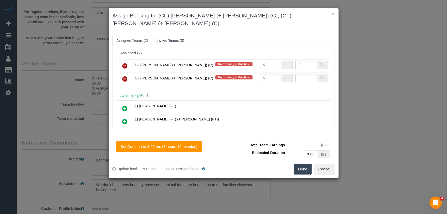
click at [266, 61] on input "0" at bounding box center [270, 65] width 21 height 8
type input "1"
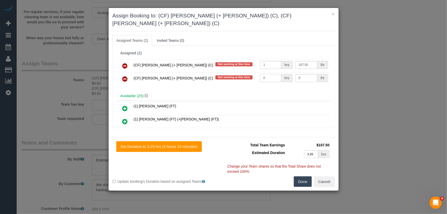
click at [268, 74] on input "0" at bounding box center [270, 78] width 21 height 8
type input "107.5"
type input "1"
click at [299, 176] on button "Done" at bounding box center [303, 181] width 18 height 11
type input "107.5"
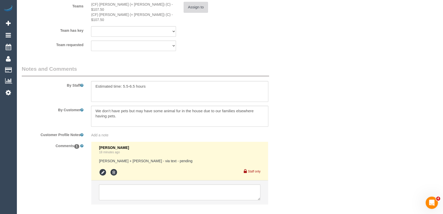
scroll to position [836, 0]
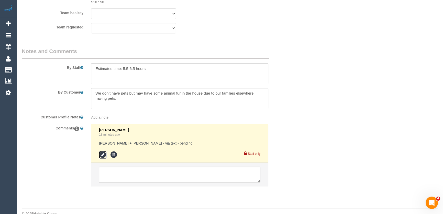
click at [102, 151] on icon at bounding box center [103, 155] width 8 height 8
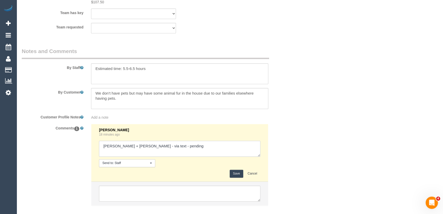
click at [170, 141] on textarea at bounding box center [180, 149] width 162 height 16
type textarea "Karina + Darly - via text - confirmed Customer has been informed of AW 7-8am - …"
click at [238, 170] on button "Save" at bounding box center [237, 174] width 14 height 8
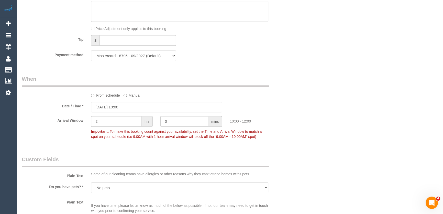
scroll to position [512, 0]
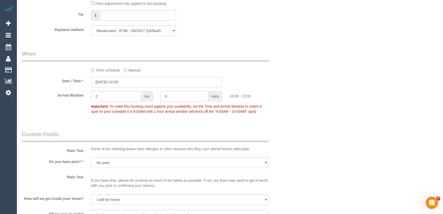
click at [133, 81] on input "05/09/2025 10:00" at bounding box center [156, 82] width 131 height 10
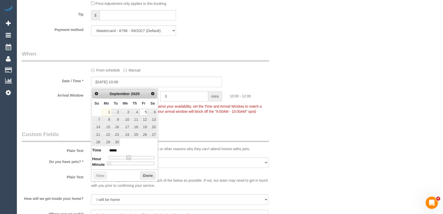
type input "05/09/2025 09:00"
type input "*****"
type input "[DATE] 08:00"
type input "*****"
type input "05/09/2025 07:00"
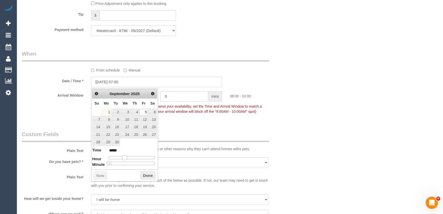
type input "*****"
drag, startPoint x: 129, startPoint y: 158, endPoint x: 123, endPoint y: 158, distance: 5.6
click at [123, 158] on span at bounding box center [123, 157] width 5 height 5
click at [202, 120] on fieldset "When From schedule Manual Date / Time * 05/09/2025 07:00 Arrival Window 2 hrs 0…" at bounding box center [157, 85] width 270 height 70
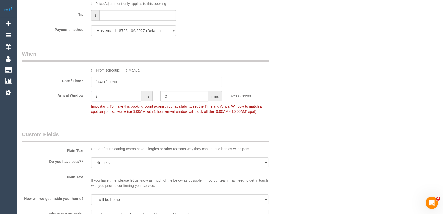
click at [121, 96] on input "2" at bounding box center [116, 96] width 50 height 10
type input "1"
click at [149, 13] on input "text" at bounding box center [138, 15] width 77 height 10
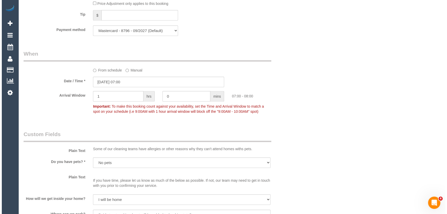
scroll to position [0, 0]
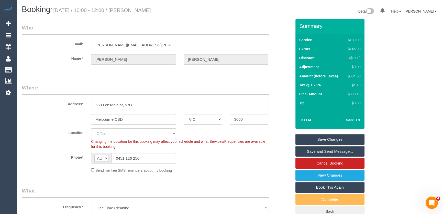
click at [151, 12] on small "/ September 05, 2025 / 10:00 - 12:00 / Joanna Francis" at bounding box center [100, 10] width 101 height 6
copy small "Joanna"
click at [149, 11] on small "/ September 05, 2025 / 10:00 - 12:00 / Joanna Francis" at bounding box center [100, 10] width 101 height 6
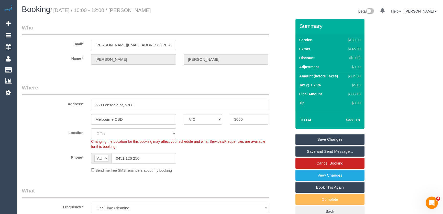
click at [149, 11] on small "/ September 05, 2025 / 10:00 - 12:00 / Joanna Francis" at bounding box center [100, 10] width 101 height 6
click at [151, 6] on h1 "Booking / September 05, 2025 / 10:00 - 12:00 / Joanna Francis" at bounding box center [124, 9] width 205 height 9
click at [151, 8] on small "/ September 05, 2025 / 10:00 - 12:00 / Joanna Francis" at bounding box center [100, 10] width 101 height 6
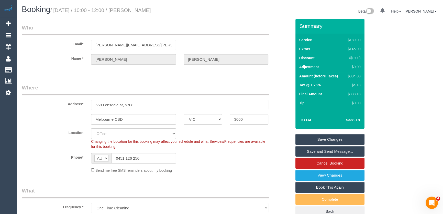
click at [151, 8] on small "/ September 05, 2025 / 10:00 - 12:00 / Joanna Francis" at bounding box center [100, 10] width 101 height 6
copy small "Joanna Francis"
click at [151, 48] on input "joanna.francis@hotmail.com" at bounding box center [133, 45] width 85 height 10
click at [151, 47] on input "joanna.francis@hotmail.com" at bounding box center [133, 45] width 85 height 10
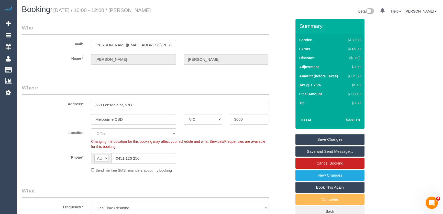
click at [313, 141] on link "Save Changes" at bounding box center [330, 139] width 69 height 11
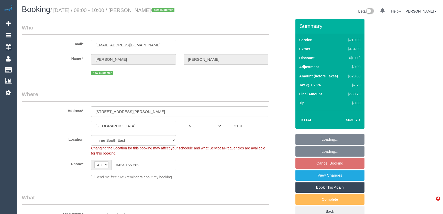
select select "VIC"
select select "number:27"
select select "number:14"
select select "number:19"
select select "number:24"
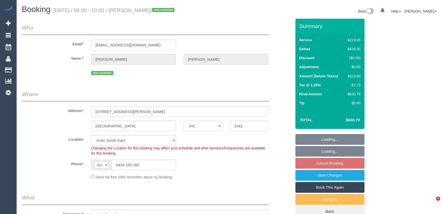
select select "number:13"
select select "VIC"
select select "number:27"
select select "number:14"
select select "number:19"
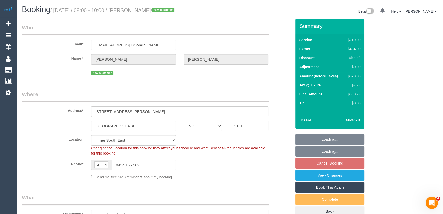
select select "number:24"
select select "number:13"
select select "object:1341"
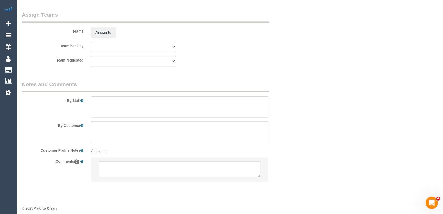
scroll to position [805, 0]
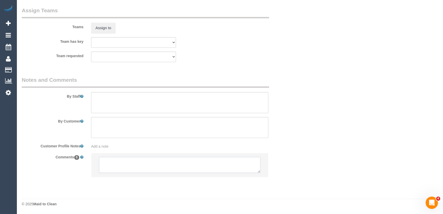
click at [119, 165] on textarea at bounding box center [180, 165] width 162 height 16
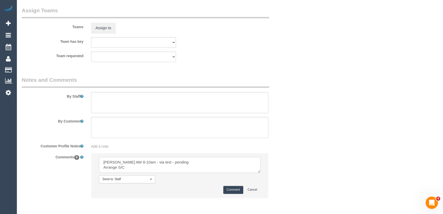
type textarea "[PERSON_NAME] AW 8-10am - via text - pending Arrange S/C"
click at [232, 192] on button "Comment" at bounding box center [234, 190] width 20 height 8
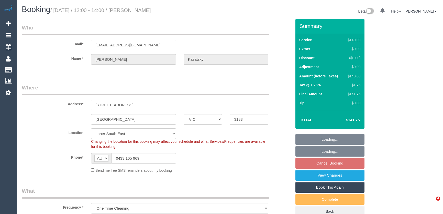
select select "VIC"
select select "number:28"
select select "number:14"
select select "number:19"
select select "number:25"
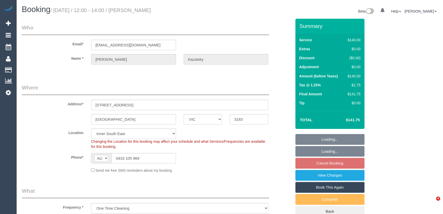
select select "number:13"
select select "object:1446"
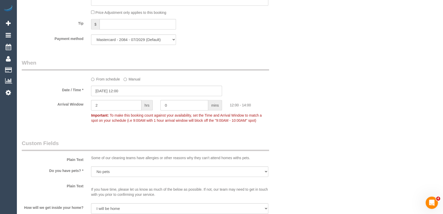
scroll to position [512, 0]
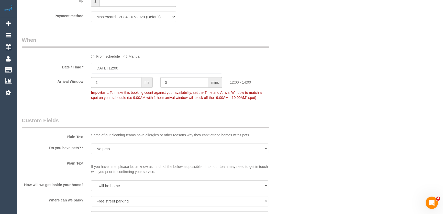
drag, startPoint x: 135, startPoint y: 70, endPoint x: 132, endPoint y: 71, distance: 3.8
click at [135, 70] on input "05/09/2025 12:00" at bounding box center [156, 68] width 131 height 10
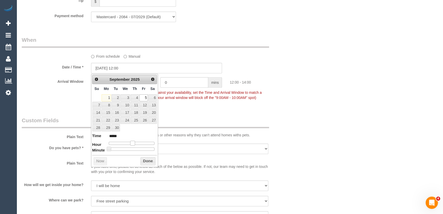
type input "05/09/2025 11:00"
type input "*****"
type input "[DATE] 10:00"
type input "*****"
type input "05/09/2025 09:00"
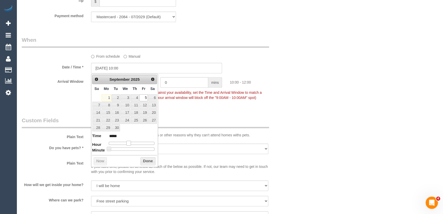
type input "*****"
type input "[DATE] 08:00"
type input "*****"
drag, startPoint x: 130, startPoint y: 141, endPoint x: 123, endPoint y: 142, distance: 7.8
click at [123, 142] on span at bounding box center [124, 143] width 5 height 5
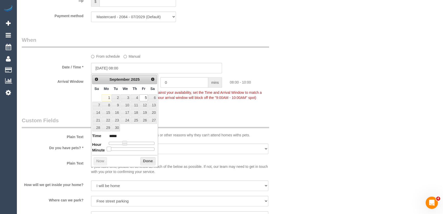
type input "05/09/2025 08:05"
type input "*****"
drag, startPoint x: 109, startPoint y: 148, endPoint x: 115, endPoint y: 148, distance: 6.2
click at [115, 148] on span at bounding box center [113, 148] width 5 height 5
type input "05/09/2025 08:10"
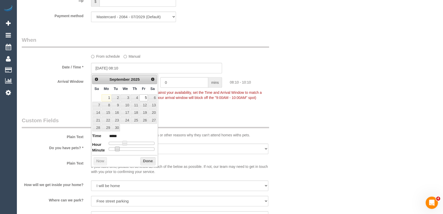
type input "*****"
type input "05/09/2025 08:15"
type input "*****"
drag, startPoint x: 115, startPoint y: 149, endPoint x: 120, endPoint y: 149, distance: 4.1
click at [120, 149] on span at bounding box center [121, 148] width 5 height 5
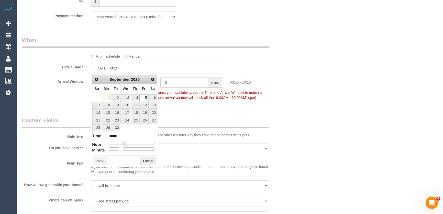
click at [190, 108] on div "Who Email* enaomikazatsky@optusnet.com.au Name * Esther Kazatsky Where Address*…" at bounding box center [157, 16] width 278 height 1018
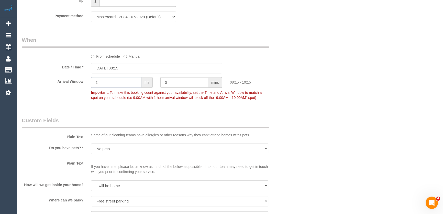
click at [104, 83] on input "2" at bounding box center [116, 82] width 50 height 10
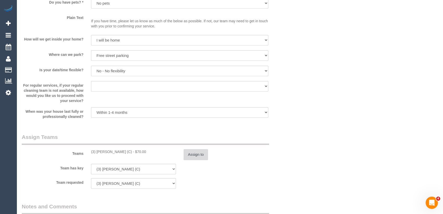
scroll to position [708, 0]
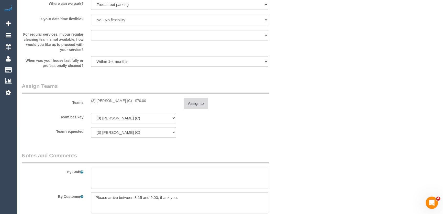
type input "45"
click at [194, 98] on button "Assign to" at bounding box center [196, 103] width 25 height 11
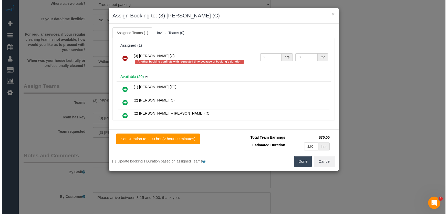
scroll to position [722, 0]
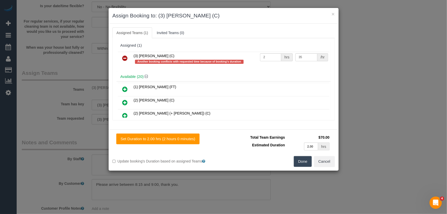
click at [123, 56] on icon at bounding box center [124, 58] width 5 height 6
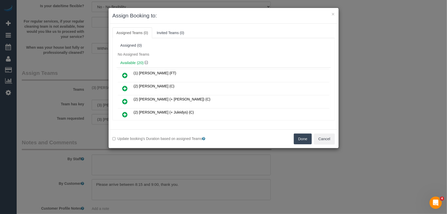
scroll to position [122, 0]
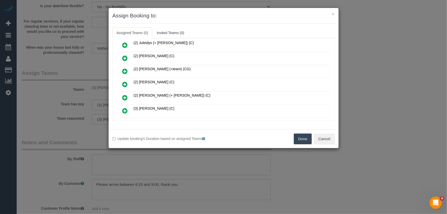
click at [123, 83] on icon at bounding box center [124, 84] width 5 height 6
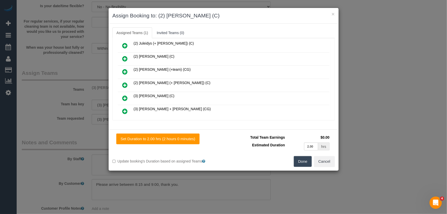
click at [297, 157] on button "Done" at bounding box center [303, 161] width 18 height 11
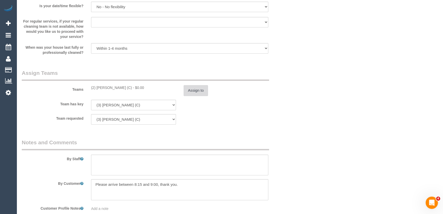
click at [200, 90] on button "Assign to" at bounding box center [196, 90] width 25 height 11
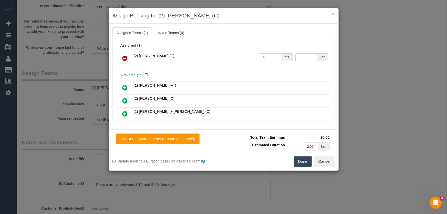
click at [270, 56] on input "0" at bounding box center [270, 57] width 21 height 8
type input "2"
type input "37.5"
click at [305, 161] on button "Done" at bounding box center [303, 161] width 18 height 11
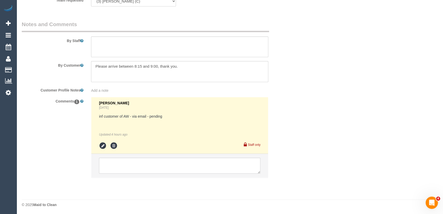
scroll to position [840, 0]
click at [100, 145] on icon at bounding box center [103, 146] width 8 height 8
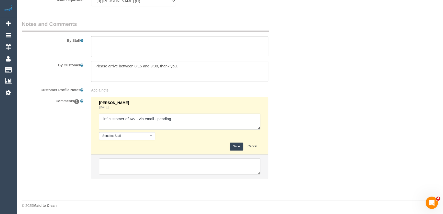
click at [186, 120] on textarea at bounding box center [180, 121] width 162 height 16
type textarea "inf customer of AW - via email - confirmed"
click at [238, 145] on button "Save" at bounding box center [237, 146] width 14 height 8
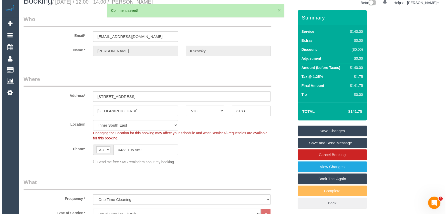
scroll to position [0, 0]
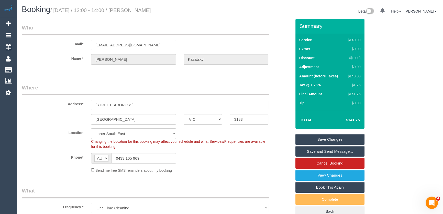
click at [149, 10] on small "/ September 05, 2025 / 12:00 - 14:00 / Esther Kazatsky" at bounding box center [100, 10] width 101 height 6
copy small "Esther Kazatsky"
click at [320, 150] on link "Save and Send Message..." at bounding box center [330, 151] width 69 height 11
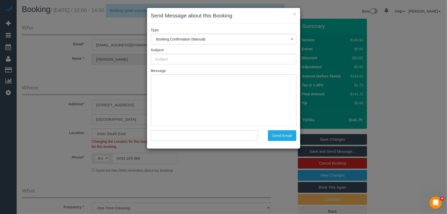
type input "Booking Confirmed"
type input ""Esther Kazatsky" <enaomikazatsky@optusnet.com.au>"
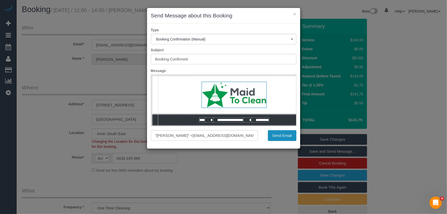
click at [274, 136] on button "Send Email" at bounding box center [282, 135] width 28 height 11
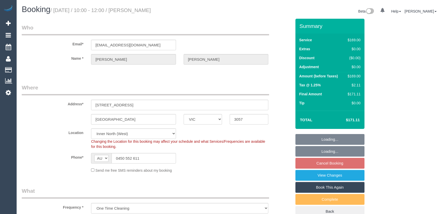
select select "VIC"
select select "string:stripe-pm_1RhPVL2GScqysDRVn4RZUHKi"
select select "number:27"
select select "number:14"
select select "number:19"
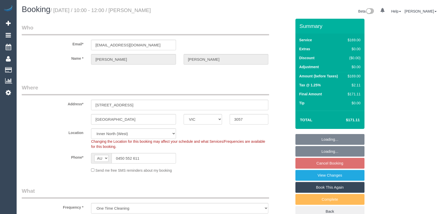
select select "number:24"
select select "VIC"
select select "string:stripe-pm_1RhPVL2GScqysDRVn4RZUHKi"
select select "number:27"
select select "number:14"
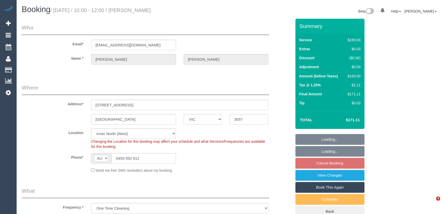
select select "number:19"
select select "number:24"
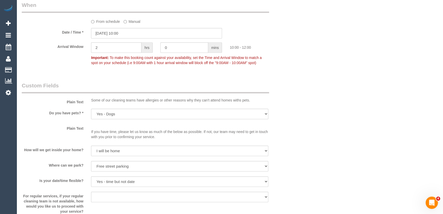
scroll to position [531, 0]
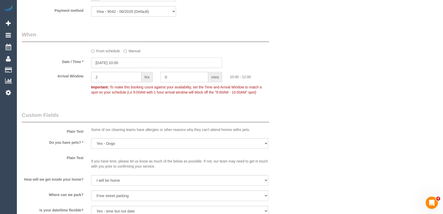
click at [132, 65] on input "05/09/2025 10:00" at bounding box center [156, 62] width 131 height 10
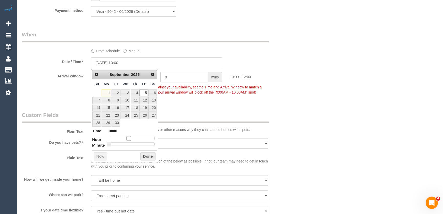
type input "05/09/2025 09:00"
type input "*****"
type input "[DATE] 08:00"
type input "*****"
type input "05/09/2025 07:00"
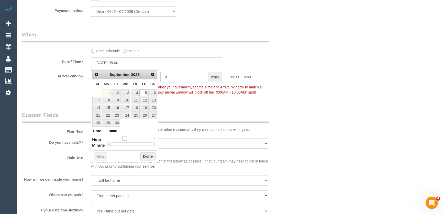
type input "*****"
drag, startPoint x: 128, startPoint y: 139, endPoint x: 123, endPoint y: 141, distance: 5.4
click at [123, 141] on dl "Time ***** Hour Minute Second Millisecond Microsecond Time Zone ***** ***** ***…" at bounding box center [124, 137] width 65 height 18
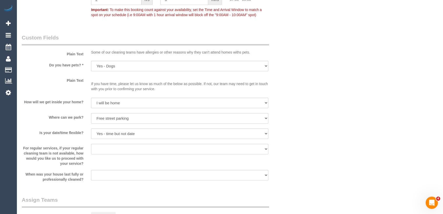
scroll to position [671, 0]
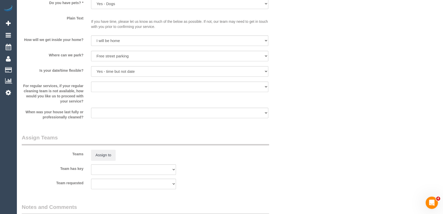
click at [102, 107] on sui-booking-custom-fields "Plain Text Some of our cleaning teams have allergies or other reasons why they …" at bounding box center [157, 46] width 270 height 148
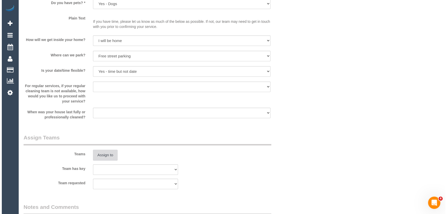
scroll to position [717, 0]
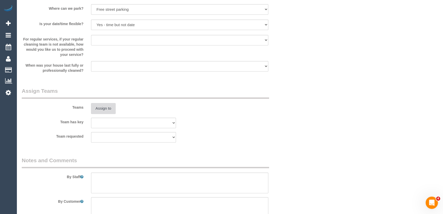
click at [108, 110] on button "Assign to" at bounding box center [103, 108] width 25 height 11
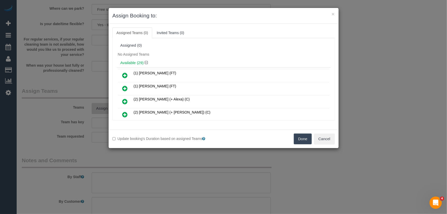
scroll to position [199, 0]
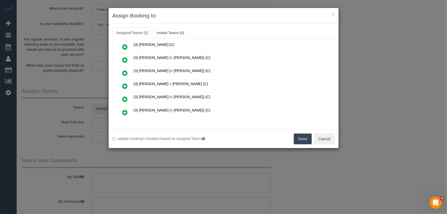
click at [125, 83] on icon at bounding box center [124, 86] width 5 height 6
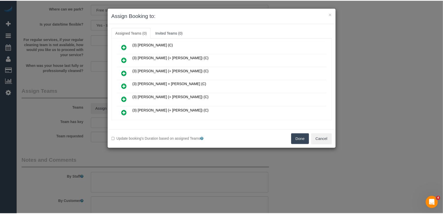
scroll to position [211, 0]
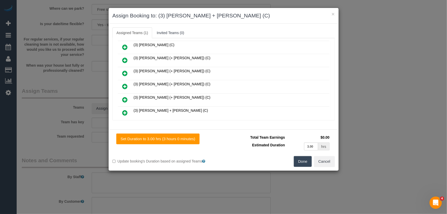
click at [304, 165] on button "Done" at bounding box center [303, 161] width 18 height 11
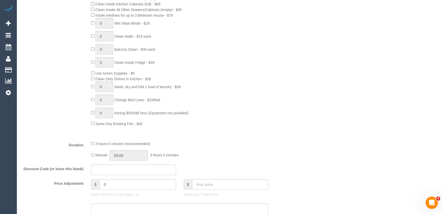
scroll to position [326, 0]
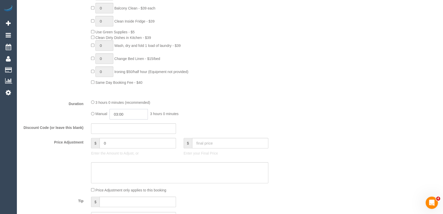
click at [138, 111] on input "03:00" at bounding box center [129, 114] width 38 height 10
click at [127, 127] on li "01:30" at bounding box center [123, 129] width 23 height 7
click at [131, 117] on input "01:30" at bounding box center [129, 114] width 38 height 10
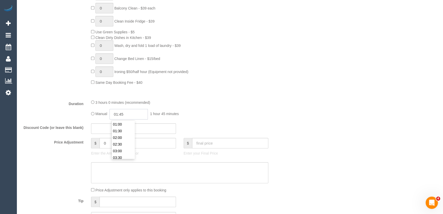
type input "01:45"
click at [208, 100] on div "3 hours 0 minutes (recommended)" at bounding box center [179, 102] width 177 height 6
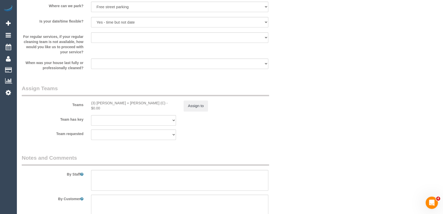
scroll to position [722, 0]
click at [196, 105] on button "Assign to" at bounding box center [196, 104] width 25 height 11
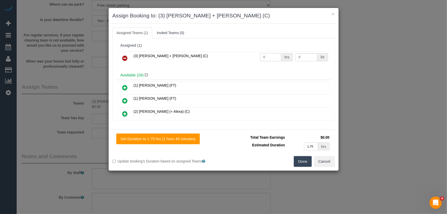
click at [266, 59] on input "0" at bounding box center [270, 57] width 21 height 8
type input "1"
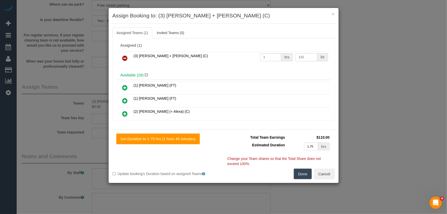
type input "110"
click at [304, 174] on button "Done" at bounding box center [303, 173] width 18 height 11
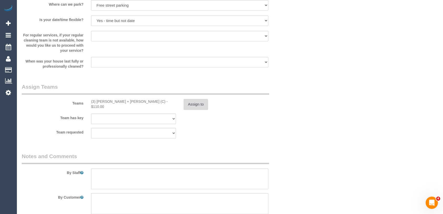
scroll to position [768, 0]
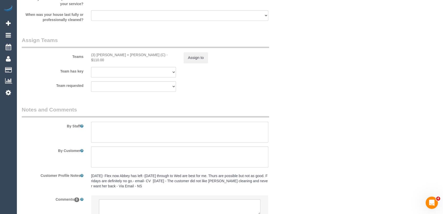
click at [99, 124] on textarea at bounding box center [179, 132] width 177 height 21
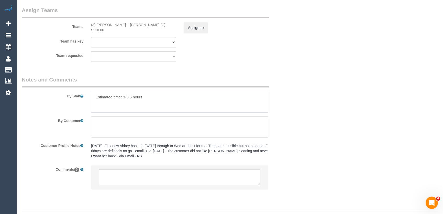
scroll to position [811, 0]
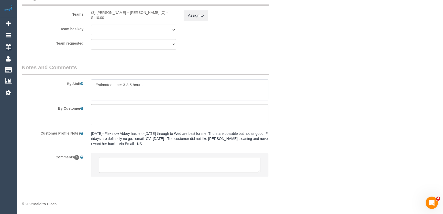
type textarea "Estimated time: 3-3.5 hours"
click at [115, 169] on textarea at bounding box center [180, 165] width 162 height 16
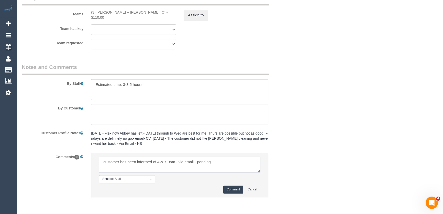
type textarea "customer has been informed of AW 7-9am - via email - pending"
click at [233, 190] on button "Comment" at bounding box center [234, 189] width 20 height 8
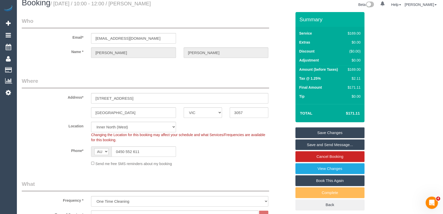
scroll to position [0, 0]
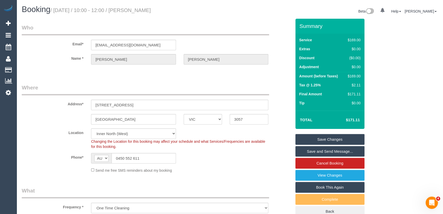
click at [149, 10] on small "/ September 05, 2025 / 10:00 - 12:00 / Belinda Healy" at bounding box center [100, 10] width 101 height 6
copy small "Belinda Healy"
click at [153, 46] on input "b_m_healy@yahoo.com.au" at bounding box center [133, 45] width 85 height 10
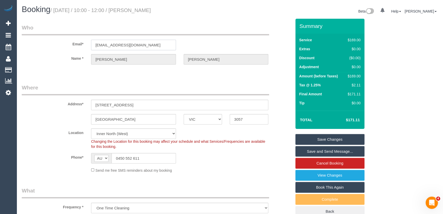
click at [153, 46] on input "b_m_healy@yahoo.com.au" at bounding box center [133, 45] width 85 height 10
click at [320, 138] on link "Save Changes" at bounding box center [330, 139] width 69 height 11
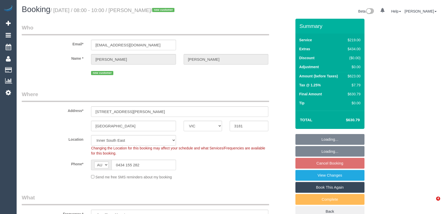
select select "VIC"
select select "object:1376"
select select "number:27"
select select "number:14"
select select "number:19"
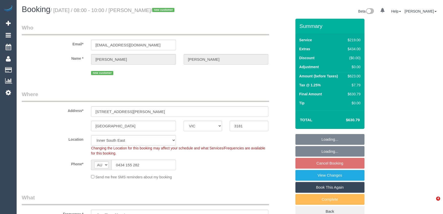
select select "number:24"
select select "number:13"
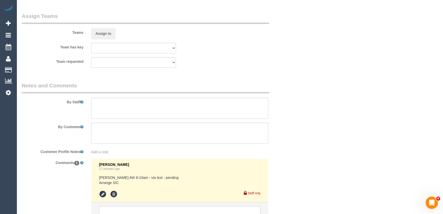
scroll to position [838, 0]
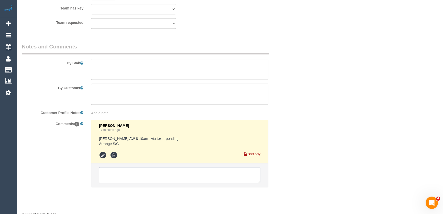
click at [109, 171] on textarea at bounding box center [180, 175] width 162 height 16
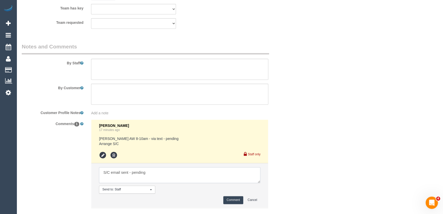
type textarea "S/C email sent - pending"
click at [103, 156] on icon at bounding box center [103, 155] width 8 height 8
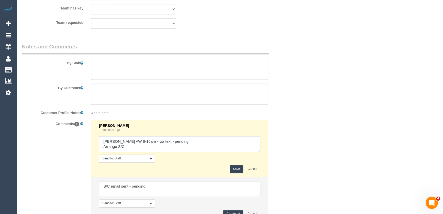
click at [183, 143] on textarea at bounding box center [180, 144] width 162 height 16
type textarea "[PERSON_NAME] AW 8-10am - via text - confirmed Arrange S/C"
click at [231, 170] on button "Save" at bounding box center [237, 169] width 14 height 8
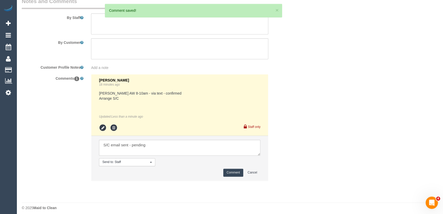
scroll to position [884, 0]
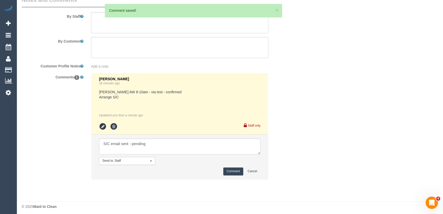
click at [232, 173] on button "Comment" at bounding box center [234, 171] width 20 height 8
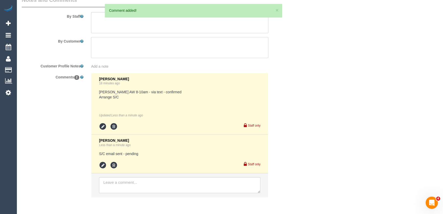
click at [114, 40] on textarea at bounding box center [179, 47] width 177 height 21
click at [112, 22] on textarea at bounding box center [179, 22] width 177 height 21
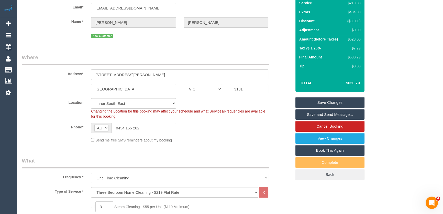
scroll to position [0, 0]
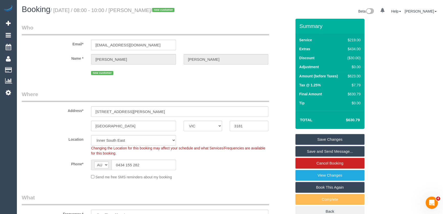
type textarea "Estimated time:"
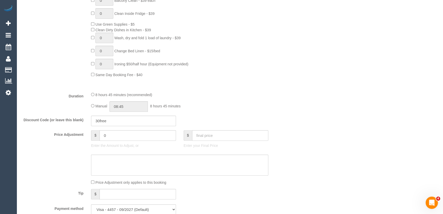
scroll to position [372, 0]
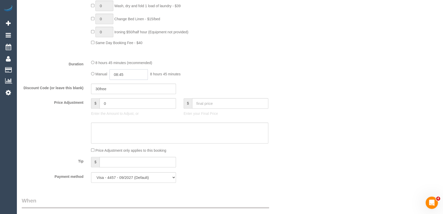
click at [133, 75] on input "08:45" at bounding box center [129, 74] width 38 height 10
type input "08:30"
click at [128, 114] on li "08:30" at bounding box center [123, 113] width 23 height 7
click at [229, 77] on div "Manual 08:30 8 hours 30 minutes" at bounding box center [179, 74] width 177 height 10
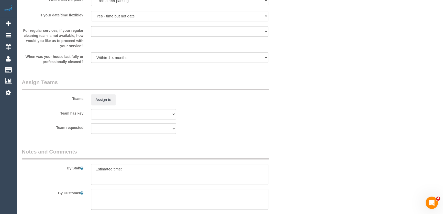
scroll to position [768, 0]
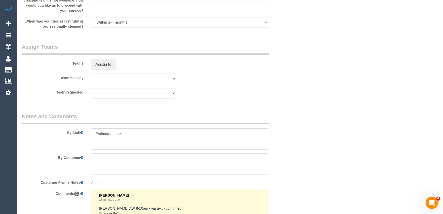
click at [128, 131] on textarea at bounding box center [179, 138] width 177 height 21
type textarea "Estimated time: 6.5-8.5 hours + Steam Cleaning"
click at [105, 66] on button "Assign to" at bounding box center [103, 64] width 25 height 11
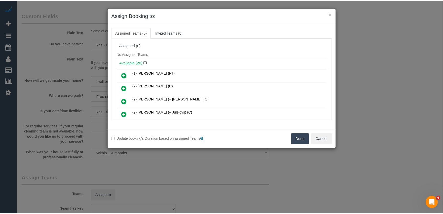
scroll to position [628, 0]
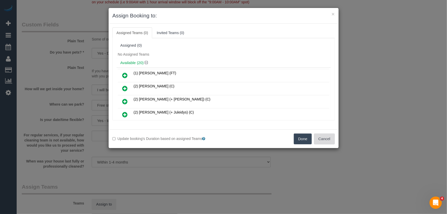
click at [328, 140] on button "Cancel" at bounding box center [324, 138] width 21 height 11
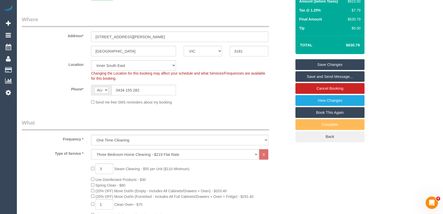
scroll to position [0, 0]
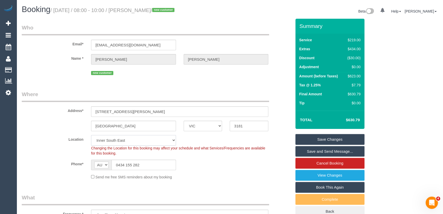
click at [110, 139] on select "Office City East (North) East (South) Inner East Inner North (East) Inner North…" at bounding box center [133, 140] width 85 height 10
select select "50"
click at [91, 135] on select "Office City East (North) East (South) Inner East Inner North (East) Inner North…" at bounding box center [133, 140] width 85 height 10
select select "object:4012"
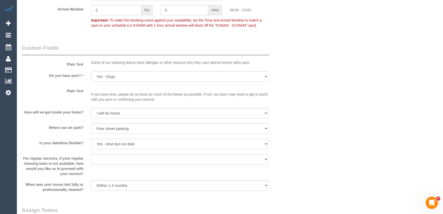
scroll to position [683, 0]
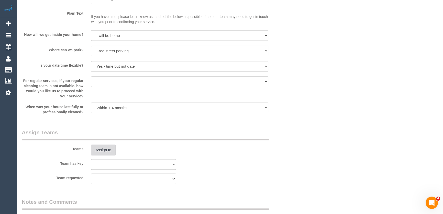
click at [105, 144] on button "Assign to" at bounding box center [103, 149] width 25 height 11
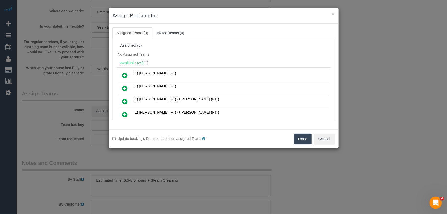
scroll to position [1441, 0]
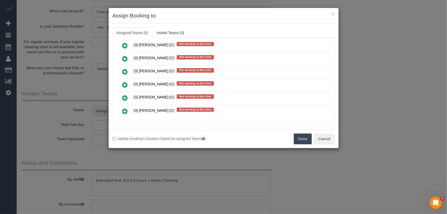
click at [125, 108] on icon at bounding box center [124, 111] width 5 height 6
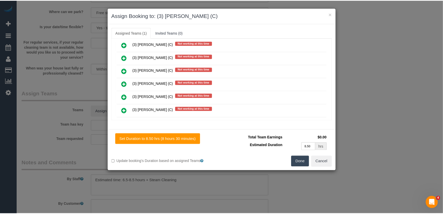
scroll to position [1453, 0]
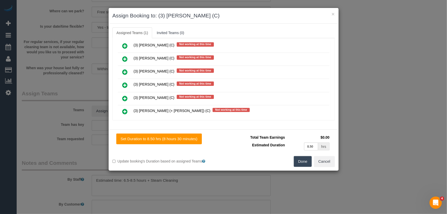
click at [300, 162] on button "Done" at bounding box center [303, 161] width 18 height 11
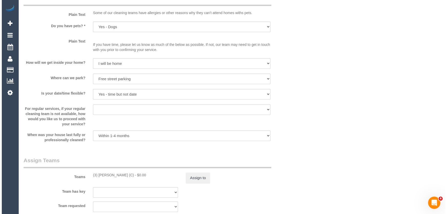
scroll to position [698, 0]
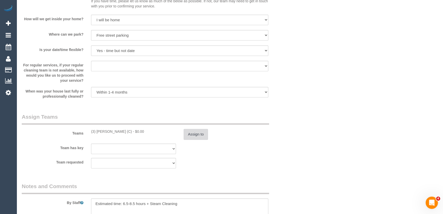
click at [194, 136] on button "Assign to" at bounding box center [196, 134] width 25 height 11
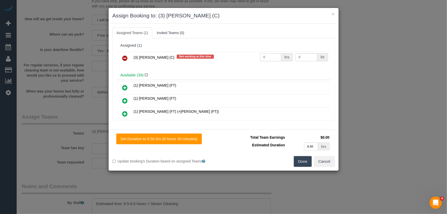
click at [272, 56] on input "0" at bounding box center [270, 57] width 21 height 8
type input "1"
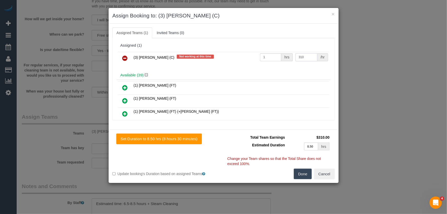
type input "310"
click at [296, 174] on button "Done" at bounding box center [303, 173] width 18 height 11
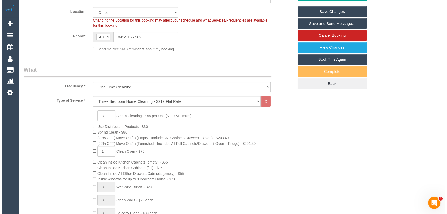
scroll to position [0, 0]
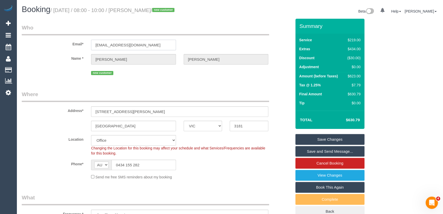
click at [142, 44] on input "chutchins@linkedin.com" at bounding box center [133, 45] width 85 height 10
click at [152, 12] on small "/ September 05, 2025 / 08:00 - 10:00 / Carolyn Hutchins / new customer" at bounding box center [113, 10] width 126 height 6
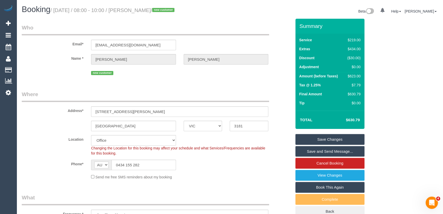
copy small "Carolyn Hutchins"
click at [316, 139] on link "Save Changes" at bounding box center [330, 139] width 69 height 11
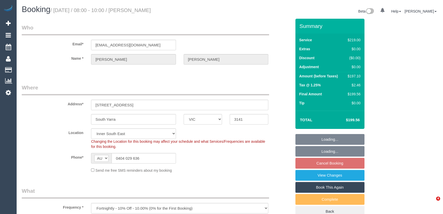
select select "VIC"
select select "string:stripe-pm_1R4WvJ2GScqysDRViSpE4SJ8"
select select "number:28"
select select "number:14"
select select "number:19"
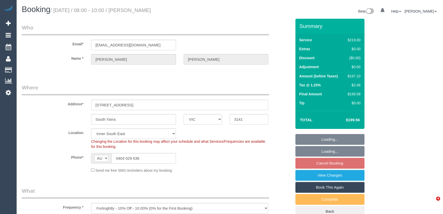
select select "number:25"
select select "object:1345"
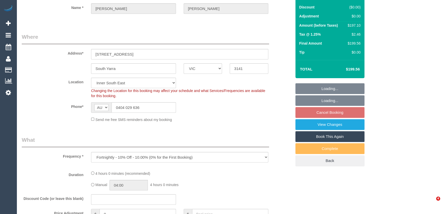
select select "spot1"
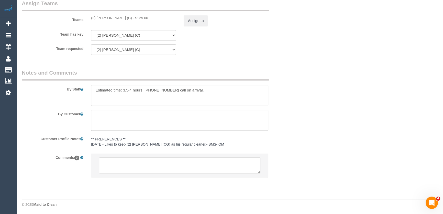
scroll to position [777, 0]
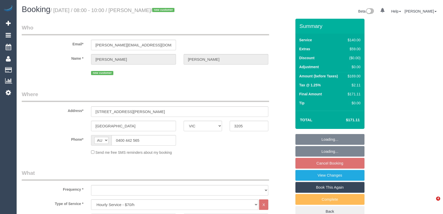
select select "VIC"
select select "object:1422"
select select "number:29"
select select "number:14"
select select "number:20"
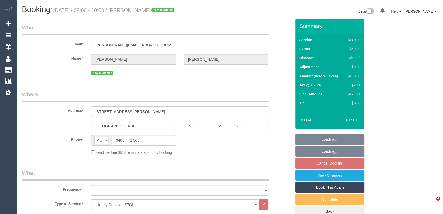
select select "number:24"
select select "number:12"
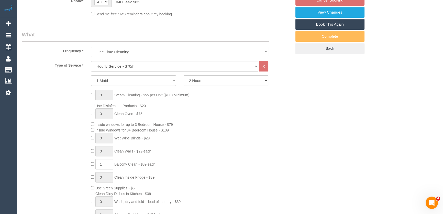
select select "spot1"
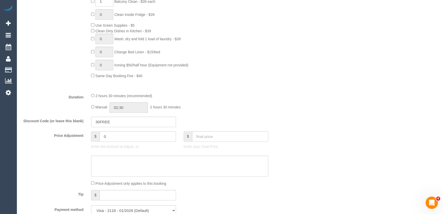
scroll to position [326, 0]
click at [134, 109] on input "02:30" at bounding box center [129, 107] width 38 height 10
click at [124, 126] on li "01:30" at bounding box center [123, 128] width 23 height 7
type input "01:30"
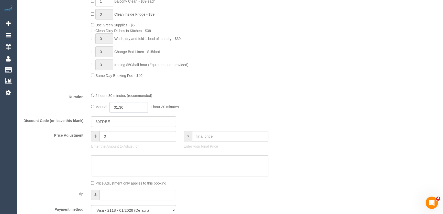
click at [130, 110] on input "01:30" at bounding box center [129, 107] width 38 height 10
select select "spot10"
type input "01:1"
select select
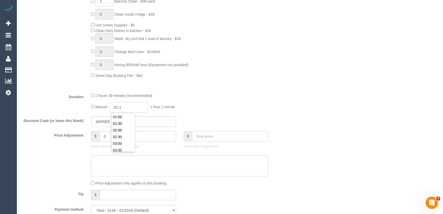
type input "01:15"
select select "spot19"
select select "spot28"
type input "01:15"
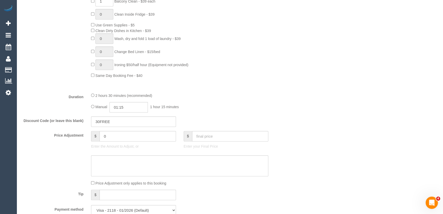
select select "spot46"
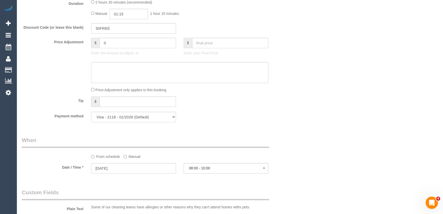
scroll to position [494, 0]
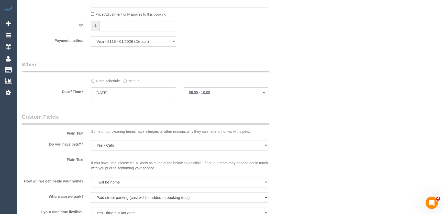
click at [198, 192] on select "I will provide parking on-site Free street parking Paid street parking (cost wi…" at bounding box center [179, 197] width 177 height 10
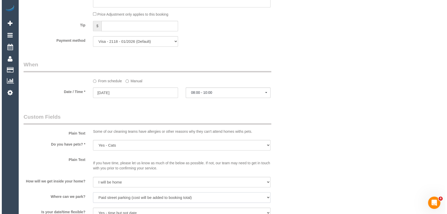
scroll to position [605, 0]
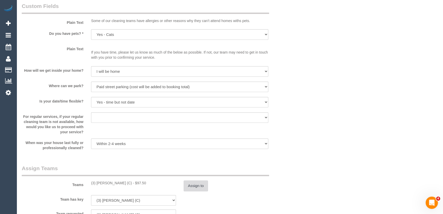
click at [195, 183] on button "Assign to" at bounding box center [196, 185] width 25 height 11
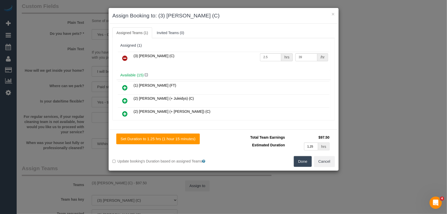
click at [126, 59] on icon at bounding box center [124, 58] width 5 height 6
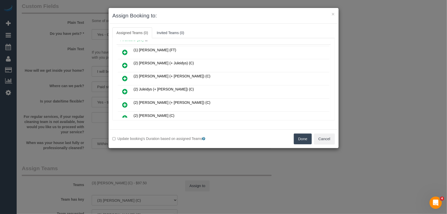
click at [125, 78] on icon at bounding box center [124, 78] width 5 height 6
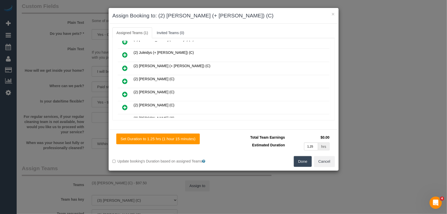
scroll to position [59, 0]
click at [125, 67] on icon at bounding box center [124, 68] width 5 height 6
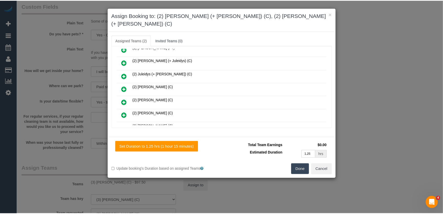
scroll to position [71, 0]
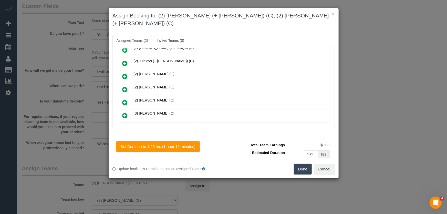
click at [298, 164] on button "Done" at bounding box center [303, 169] width 18 height 11
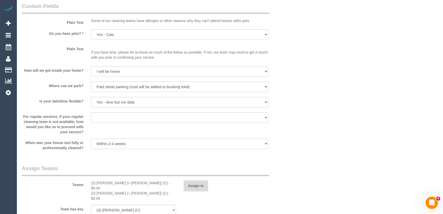
click at [202, 187] on button "Assign to" at bounding box center [196, 185] width 25 height 11
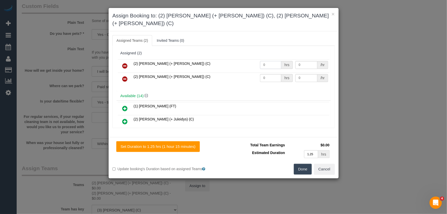
click at [266, 61] on input "0" at bounding box center [270, 65] width 21 height 8
type input "1.25"
click at [266, 74] on input "0" at bounding box center [270, 78] width 21 height 8
type input "39.5"
type input "1.25"
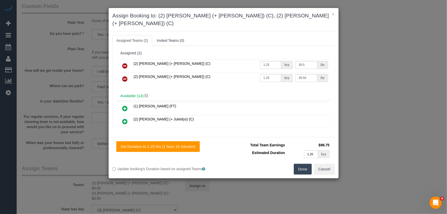
type input "39.5"
click at [307, 164] on button "Done" at bounding box center [303, 169] width 18 height 11
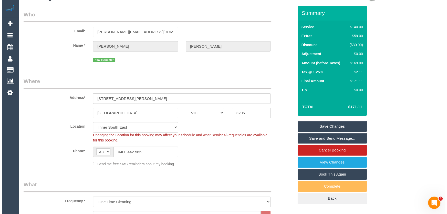
scroll to position [0, 0]
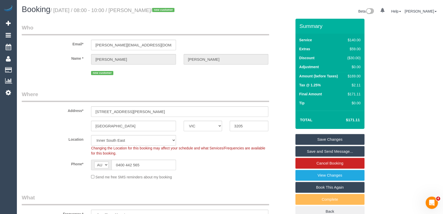
click at [148, 10] on small "/ September 02, 2025 / 08:00 - 10:00 / Darren Vassallo / new customer" at bounding box center [113, 10] width 126 height 6
copy small "Darren Vassallo"
click at [334, 140] on link "Save Changes" at bounding box center [330, 139] width 69 height 11
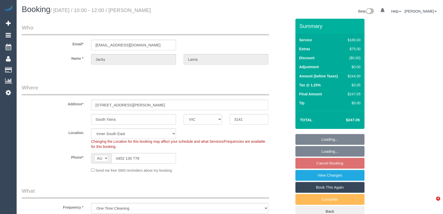
select select "VIC"
select select "string:stripe-pm_1QWtbO2GScqysDRVDSFvyuVe"
select select "spot1"
select select "number:28"
select select "number:14"
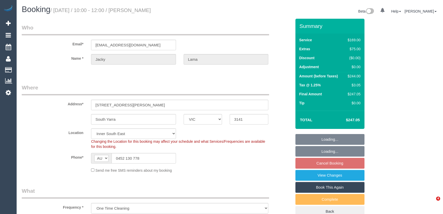
select select "number:19"
select select "number:24"
select select "number:33"
select select "number:26"
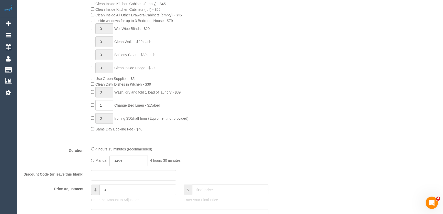
scroll to position [306, 0]
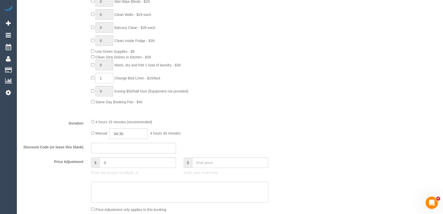
click at [135, 119] on div "4 hours 15 minutes (recommended) Manual 04:30 4 hours 30 minutes" at bounding box center [179, 129] width 185 height 20
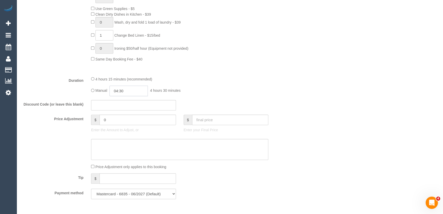
click at [133, 93] on input "04:30" at bounding box center [129, 91] width 38 height 10
click at [119, 117] on li "02:30" at bounding box center [123, 118] width 23 height 7
type input "02:30"
click at [128, 93] on input "02:30" at bounding box center [129, 91] width 38 height 10
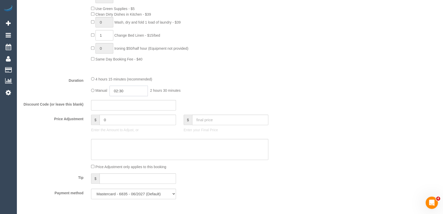
scroll to position [26, 0]
select select "spot10"
type input "02:15"
select select "spot19"
type input "02:15"
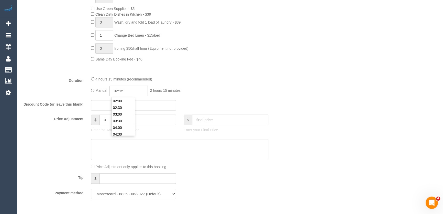
click at [218, 72] on div at bounding box center [179, 72] width 185 height 0
select select "spot28"
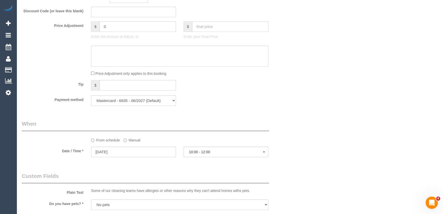
select select "spot46"
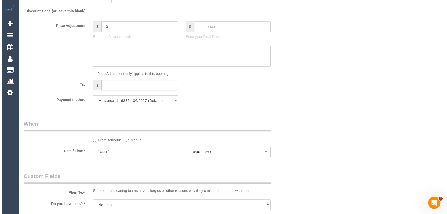
scroll to position [698, 0]
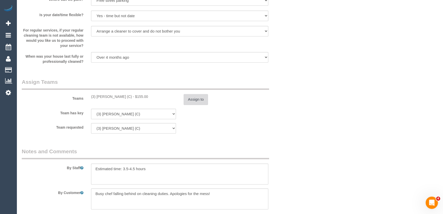
click at [199, 102] on button "Assign to" at bounding box center [196, 99] width 25 height 11
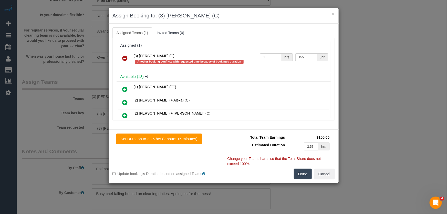
click at [124, 57] on icon at bounding box center [124, 58] width 5 height 6
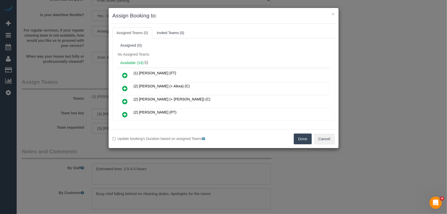
scroll to position [45, 0]
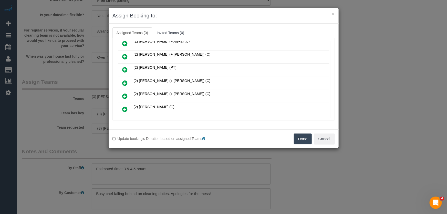
click at [123, 81] on icon at bounding box center [124, 83] width 5 height 6
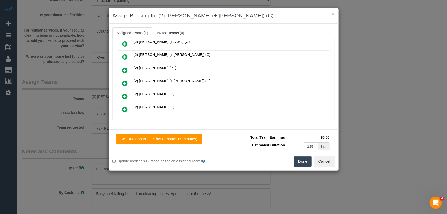
click at [123, 82] on icon at bounding box center [124, 83] width 5 height 6
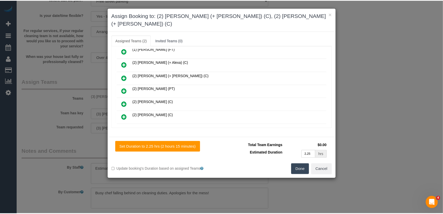
scroll to position [70, 0]
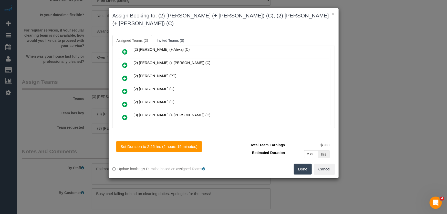
click at [304, 164] on button "Done" at bounding box center [303, 169] width 18 height 11
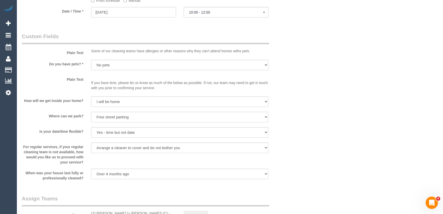
scroll to position [652, 0]
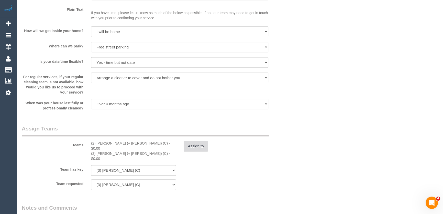
click at [193, 147] on button "Assign to" at bounding box center [196, 146] width 25 height 11
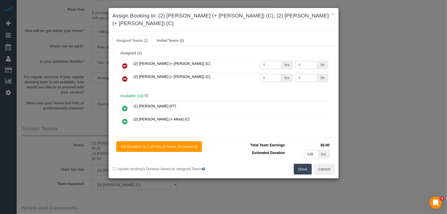
click at [266, 61] on input "0" at bounding box center [270, 65] width 21 height 8
type input "1"
click at [271, 74] on input "0" at bounding box center [270, 78] width 21 height 8
type input "77.5"
type input "1"
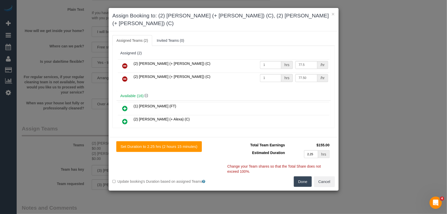
type input "77.5"
click at [307, 176] on button "Done" at bounding box center [303, 181] width 18 height 11
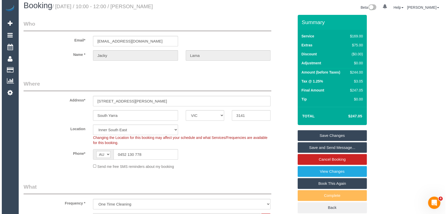
scroll to position [0, 0]
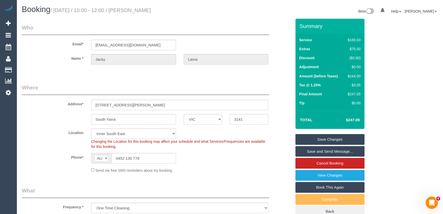
click at [149, 11] on small "/ September 02, 2025 / 10:00 - 12:00 / Jacky Lama" at bounding box center [100, 10] width 101 height 6
copy small "Jacky Lama"
click at [317, 138] on link "Save Changes" at bounding box center [330, 139] width 69 height 11
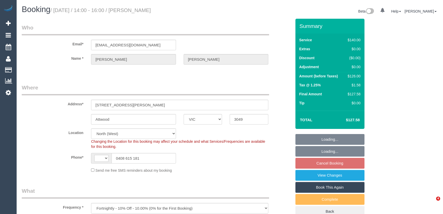
select select "VIC"
select select "object:1568"
select select "string:AU"
select select "spot1"
select select "number:29"
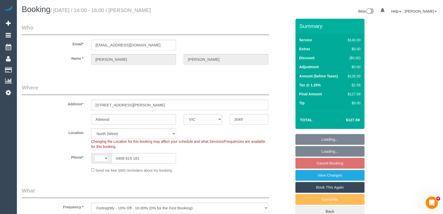
select select "number:14"
select select "number:19"
select select "number:22"
select select "number:34"
select select "number:26"
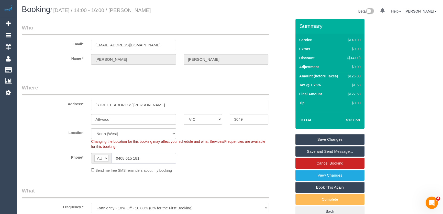
click at [149, 159] on input "0408 615 181" at bounding box center [144, 158] width 65 height 10
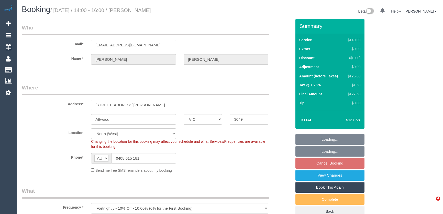
select select "VIC"
select select "spot1"
select select "number:29"
select select "number:14"
select select "number:19"
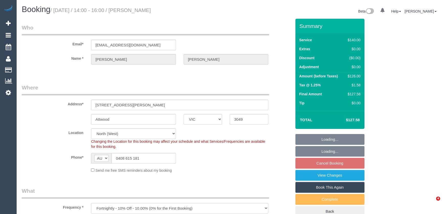
select select "number:22"
select select "number:34"
select select "number:26"
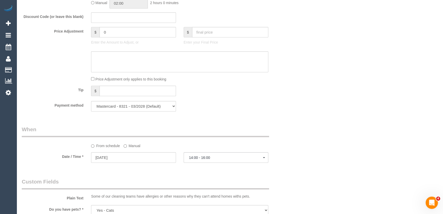
scroll to position [465, 0]
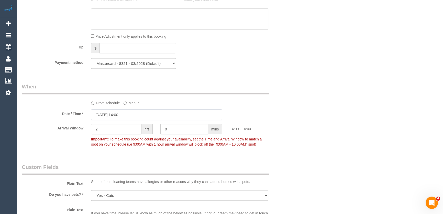
click at [132, 115] on input "[DATE] 14:00" at bounding box center [156, 114] width 131 height 10
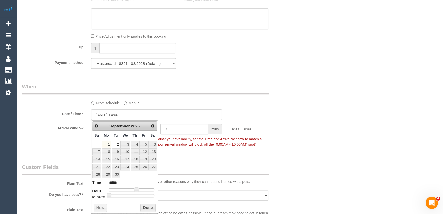
click at [134, 191] on span at bounding box center [136, 189] width 5 height 5
type input "[DATE] 11:00"
type input "*****"
type input "[DATE] 12:00"
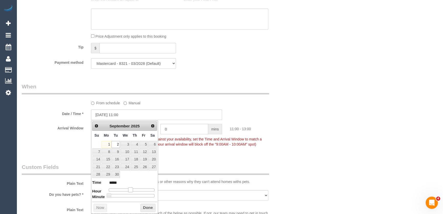
type input "*****"
click at [132, 189] on span at bounding box center [132, 189] width 5 height 5
click at [186, 154] on div "Who Email* [EMAIL_ADDRESS][DOMAIN_NAME] Name * [PERSON_NAME] Where Address* [ST…" at bounding box center [157, 33] width 278 height 961
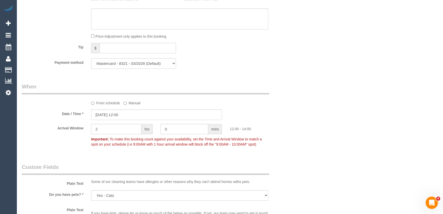
scroll to position [553, 0]
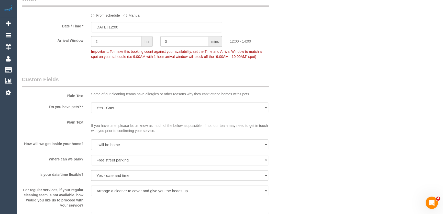
click at [113, 211] on select "Within 1-2 weeks Within 2-4 weeks Within 1-4 months Over [DATE]" at bounding box center [179, 216] width 177 height 10
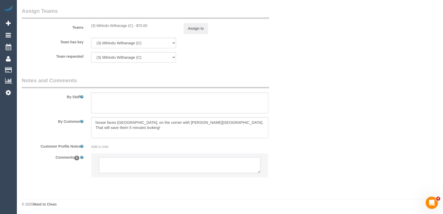
click at [116, 163] on textarea at bounding box center [180, 165] width 162 height 16
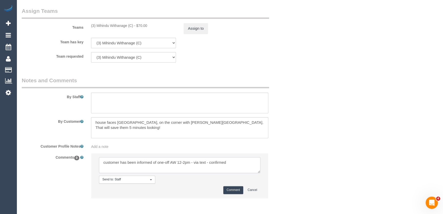
type textarea "customer has been informed of one-off AW 12-2pm - via text - confirmed"
click at [230, 190] on button "Comment" at bounding box center [234, 190] width 20 height 8
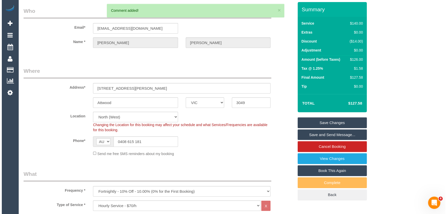
scroll to position [0, 0]
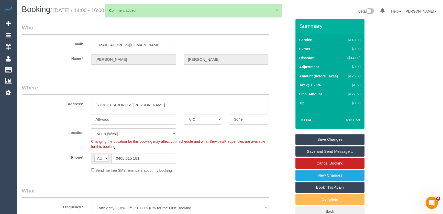
click at [310, 152] on link "Save and Send Message..." at bounding box center [330, 151] width 69 height 11
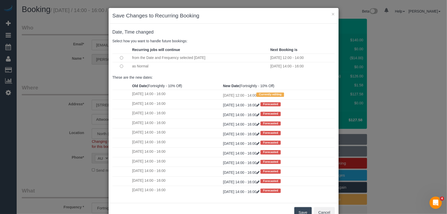
click at [303, 213] on button "Save" at bounding box center [302, 212] width 17 height 11
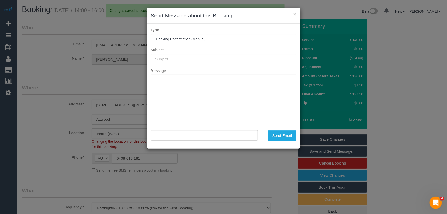
type input "Booking Confirmed"
type input ""[PERSON_NAME]" <[EMAIL_ADDRESS][DOMAIN_NAME]>"
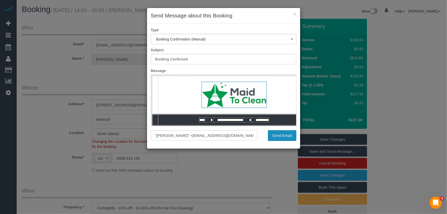
click at [274, 136] on button "Send Email" at bounding box center [282, 135] width 28 height 11
